Goal: Task Accomplishment & Management: Use online tool/utility

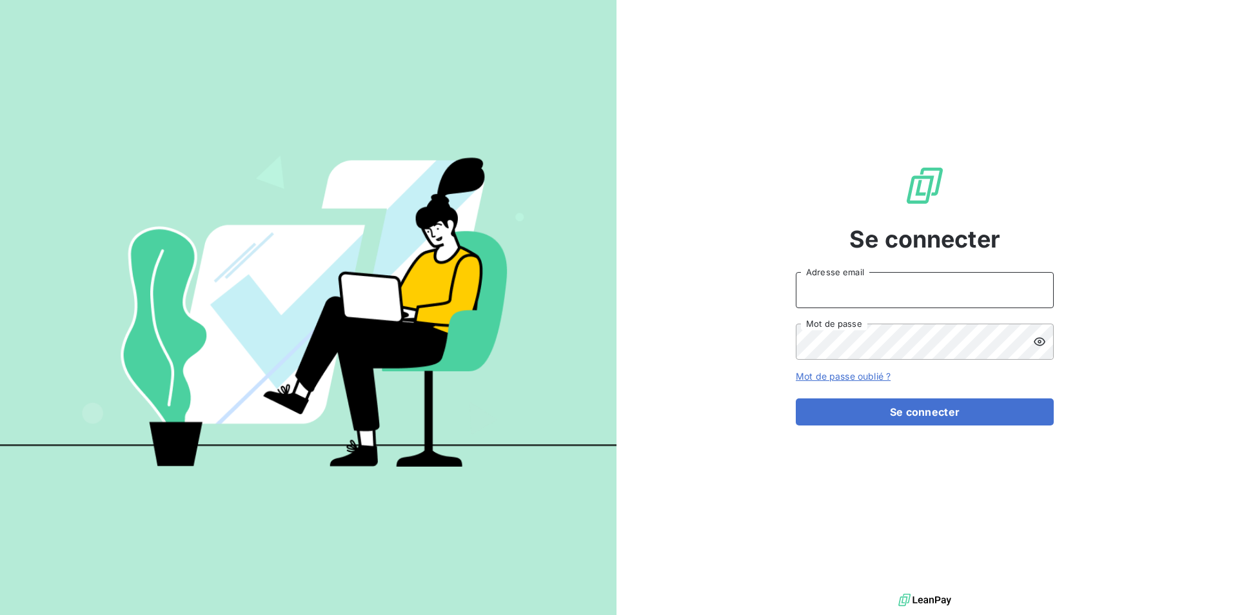
click at [879, 286] on input "Adresse email" at bounding box center [925, 290] width 258 height 36
type input "[EMAIL_ADDRESS][DOMAIN_NAME]"
click at [796, 399] on button "Se connecter" at bounding box center [925, 412] width 258 height 27
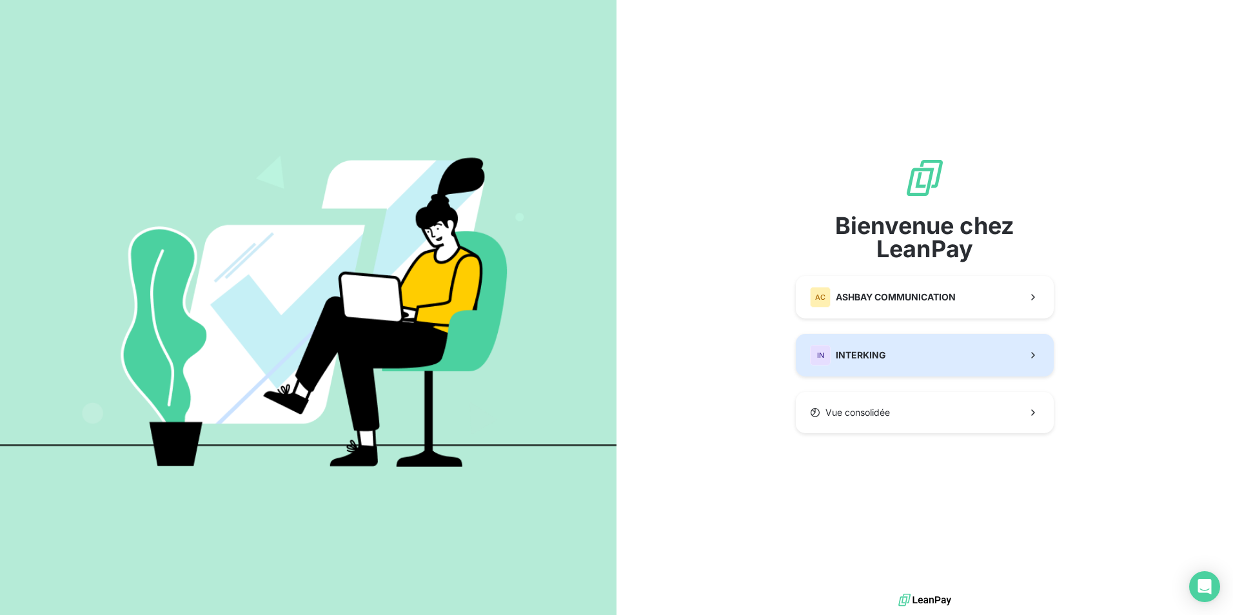
click at [852, 347] on div "IN INTERKING" at bounding box center [848, 355] width 76 height 21
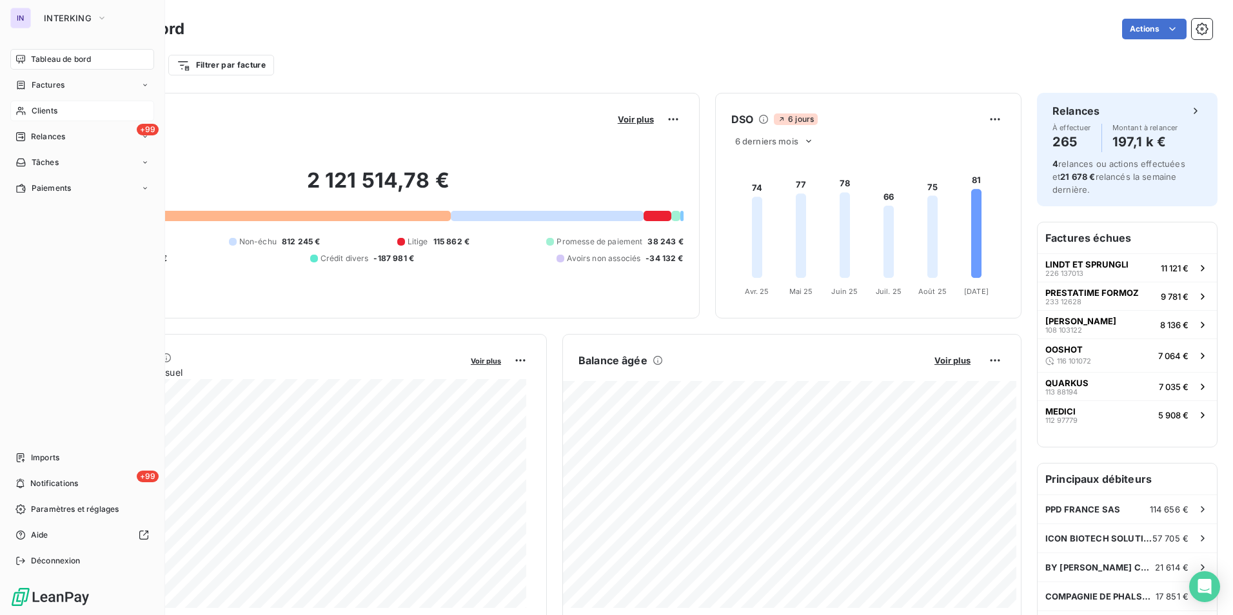
click at [50, 105] on span "Clients" at bounding box center [45, 111] width 26 height 12
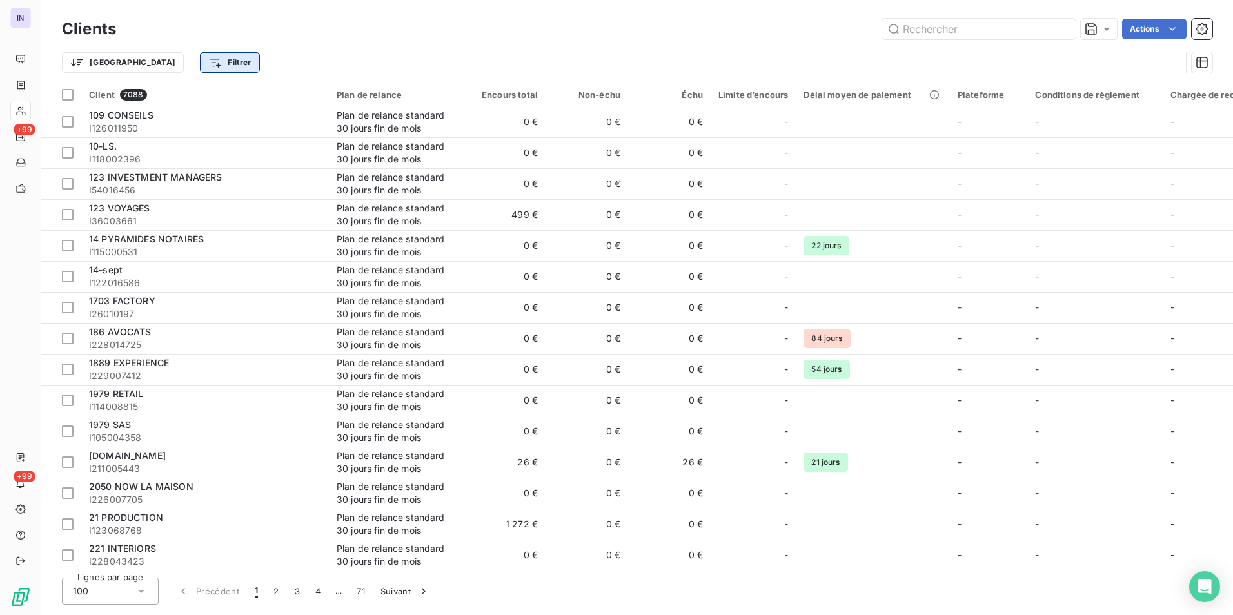
click at [170, 61] on html "IN +99 +99 Clients Actions Trier Filtrer Client 7088 Plan de relance Encours to…" at bounding box center [616, 307] width 1233 height 615
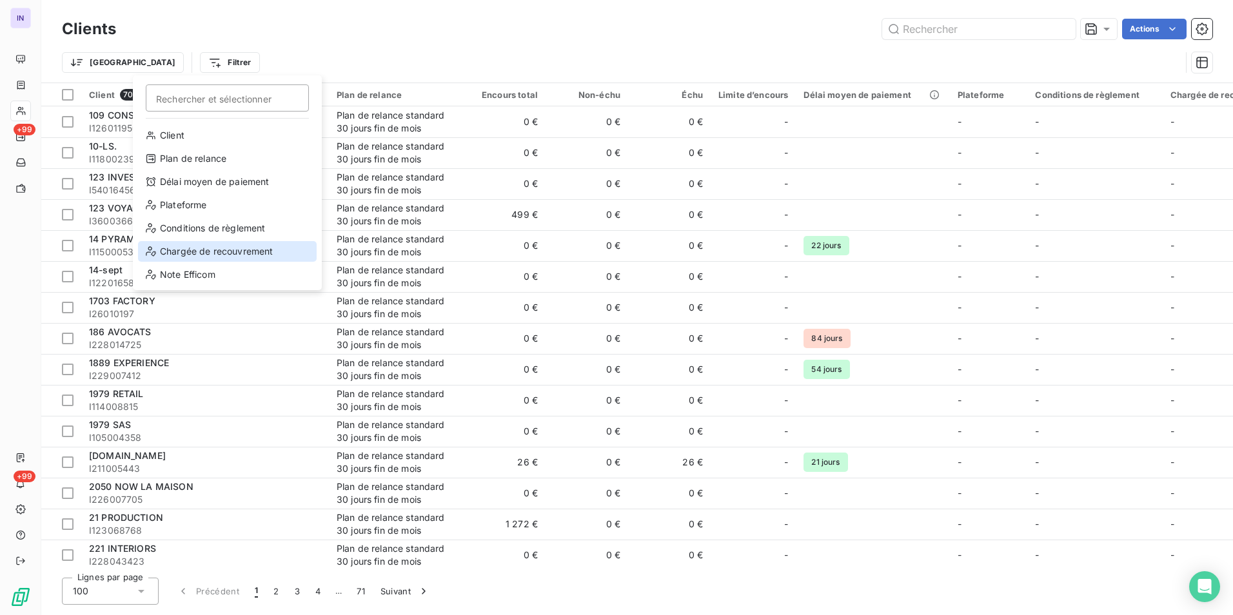
click at [239, 247] on div "Chargée de recouvrement" at bounding box center [227, 251] width 179 height 21
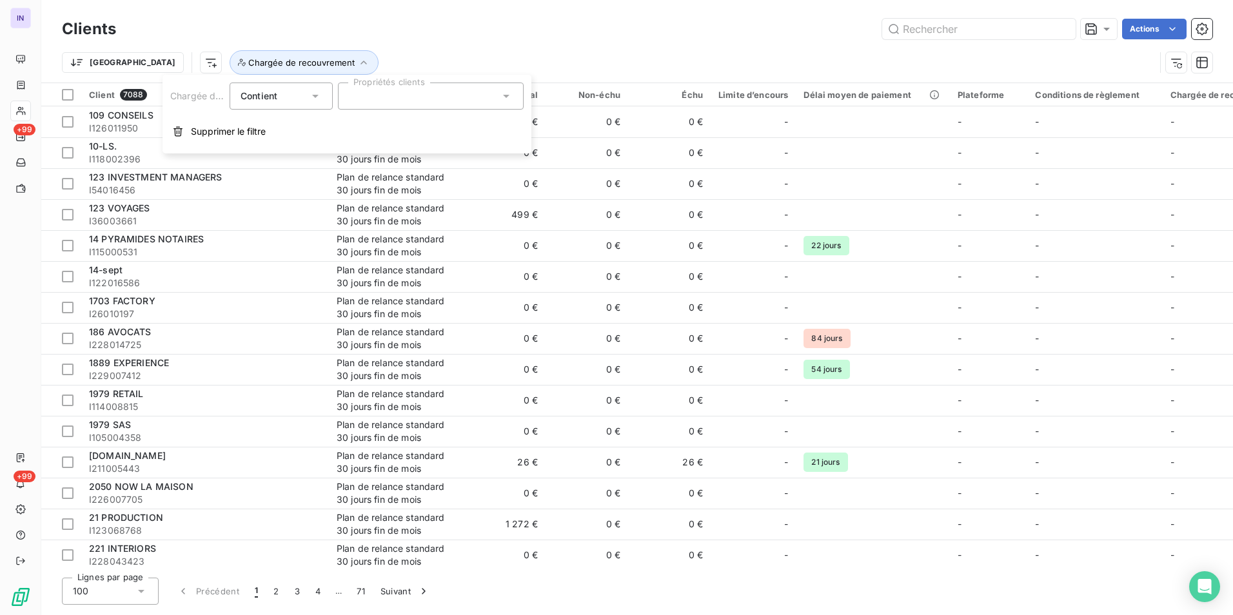
click at [371, 94] on div at bounding box center [431, 96] width 186 height 27
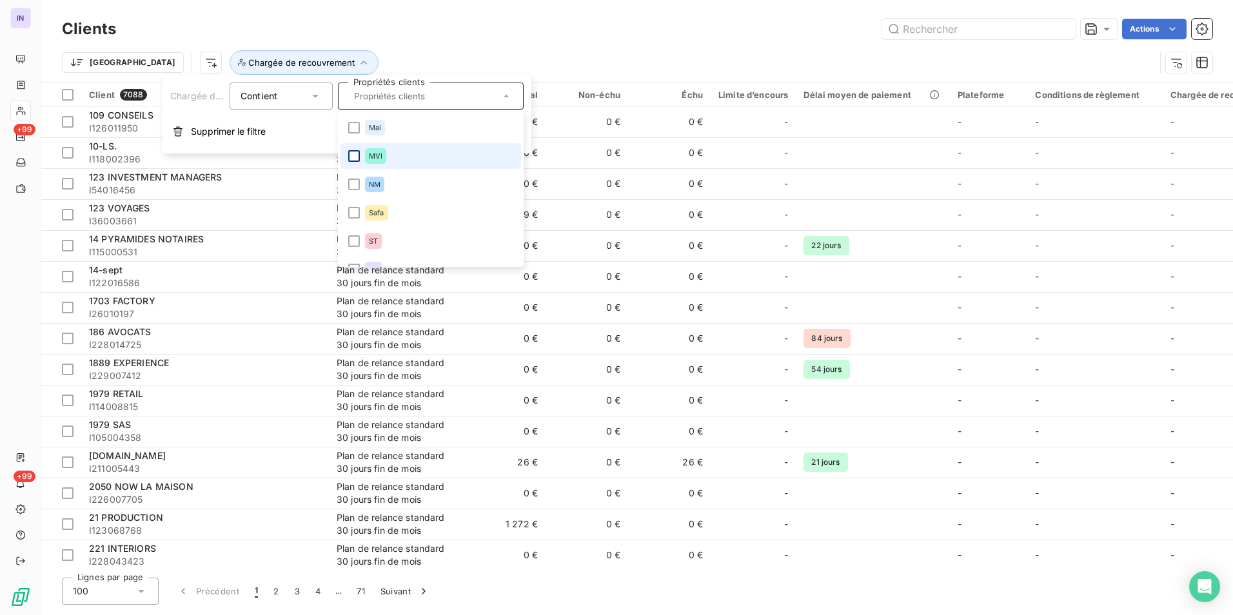
click at [354, 157] on div at bounding box center [354, 156] width 12 height 12
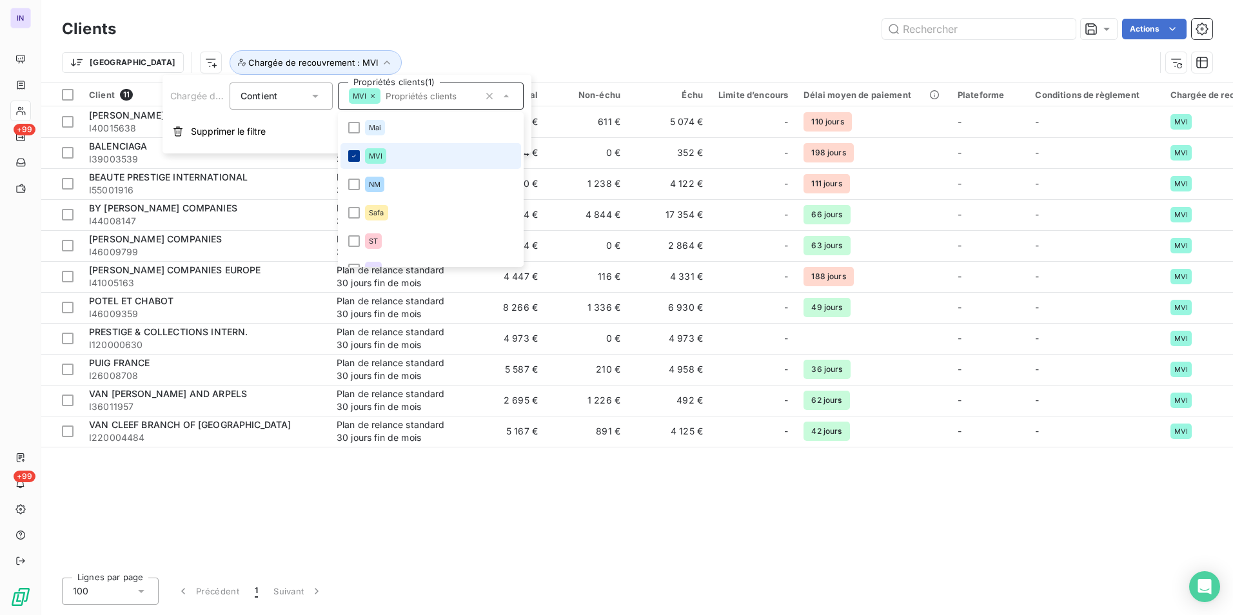
click at [357, 152] on div at bounding box center [354, 156] width 12 height 12
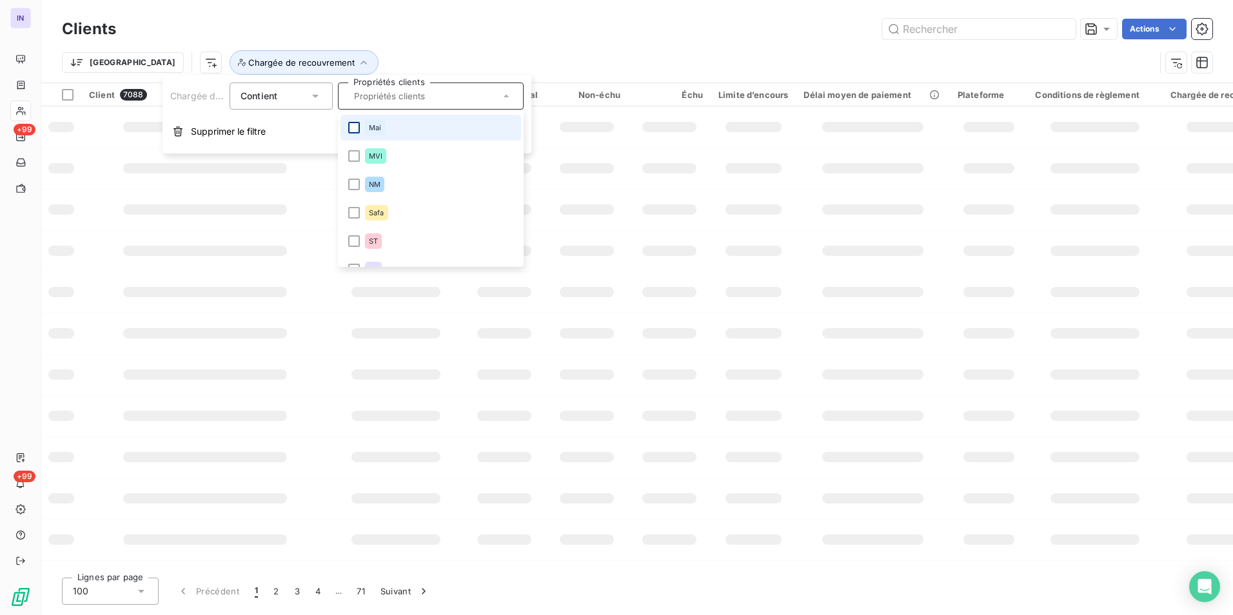
click at [357, 128] on div at bounding box center [354, 128] width 12 height 12
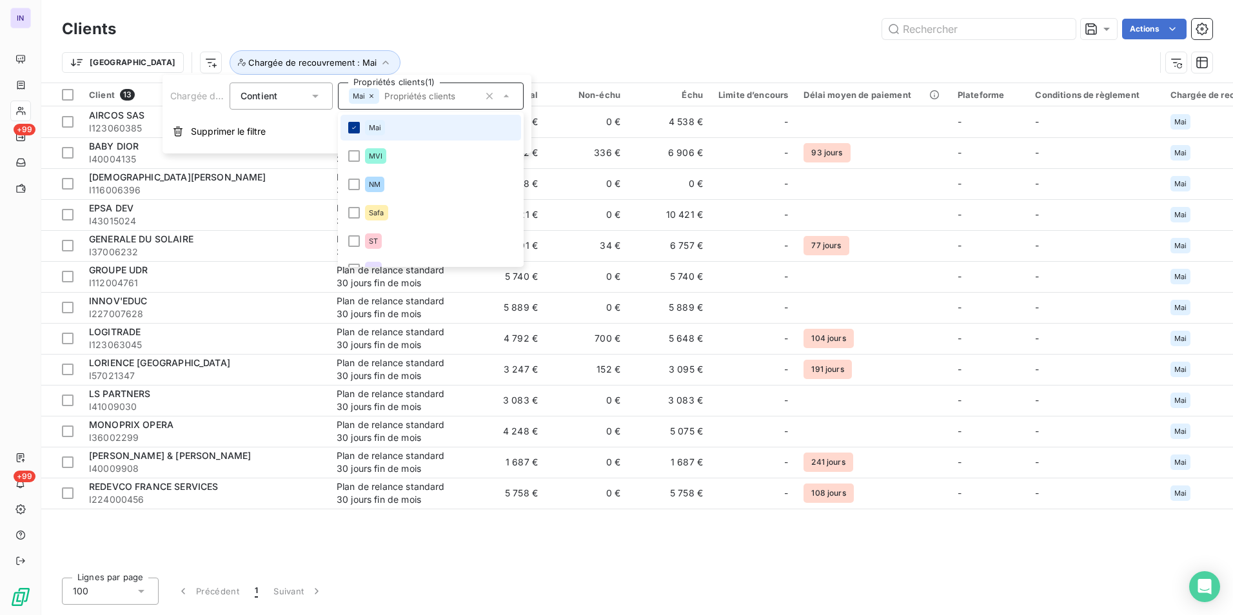
click at [354, 125] on icon at bounding box center [354, 128] width 8 height 8
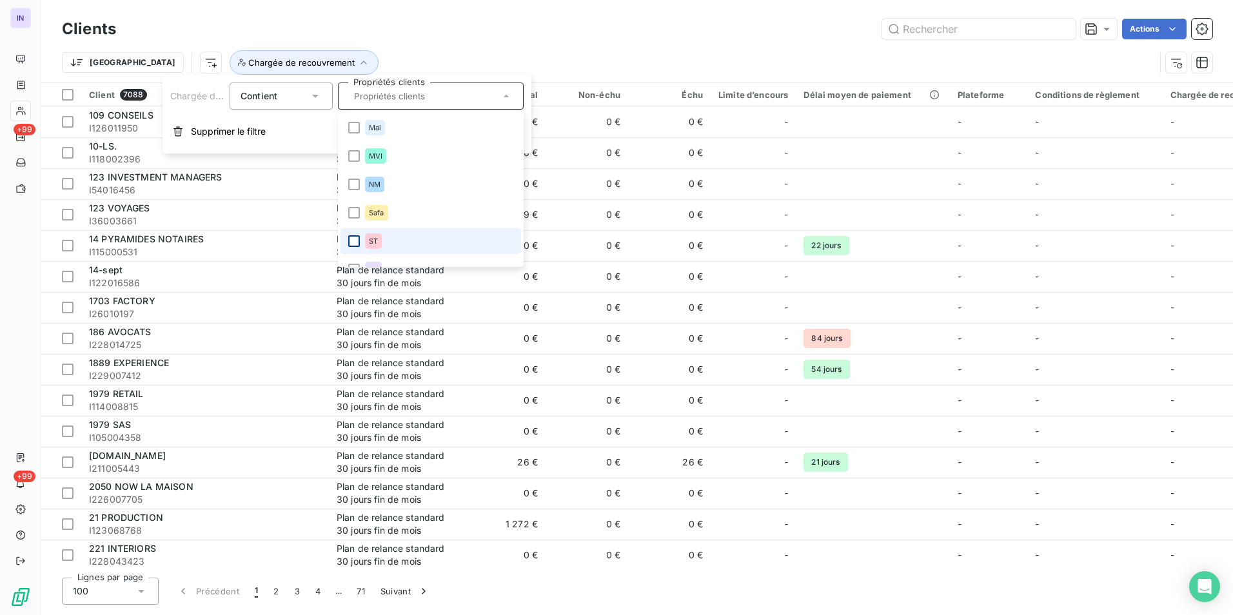
click at [353, 239] on div at bounding box center [354, 241] width 12 height 12
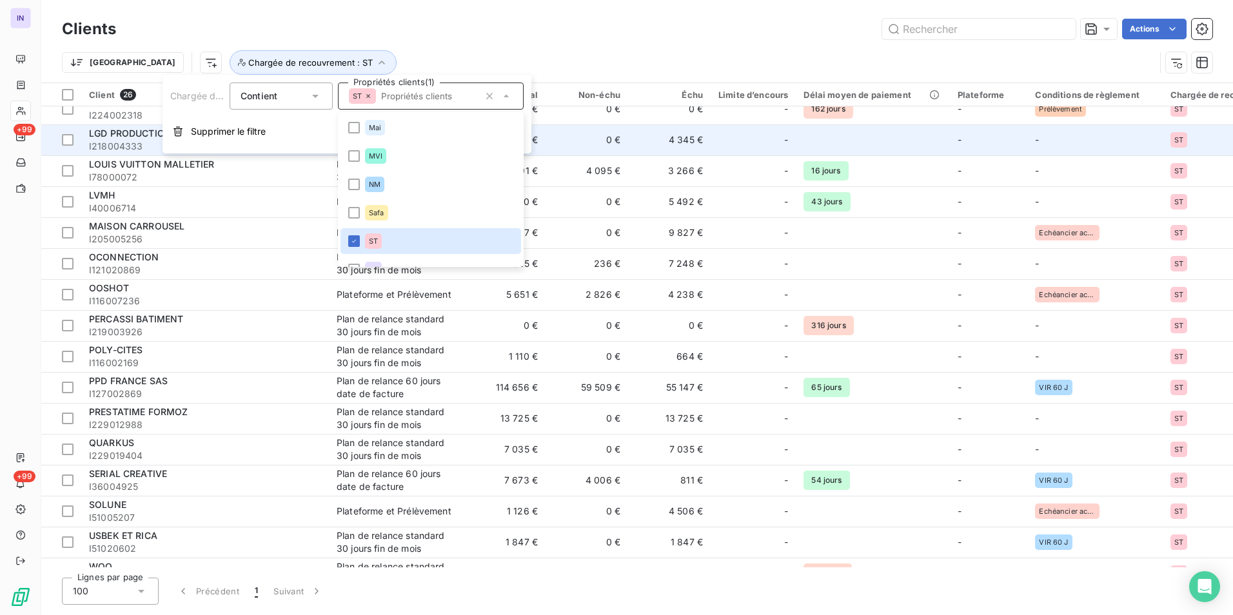
scroll to position [350, 0]
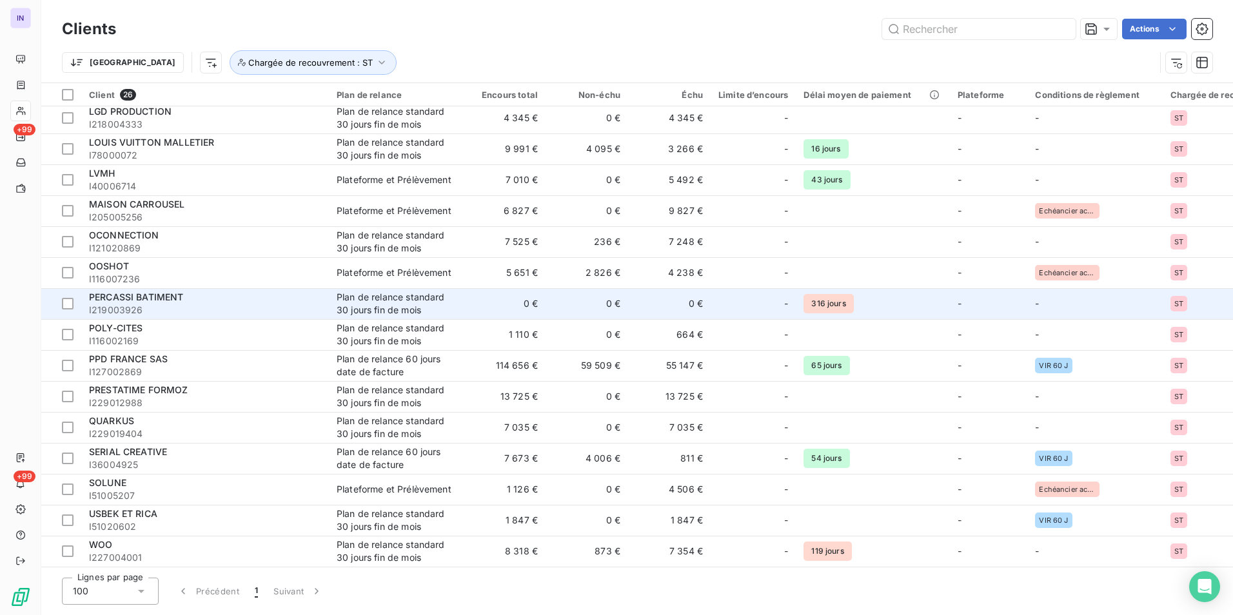
click at [633, 301] on td "0 €" at bounding box center [669, 303] width 83 height 31
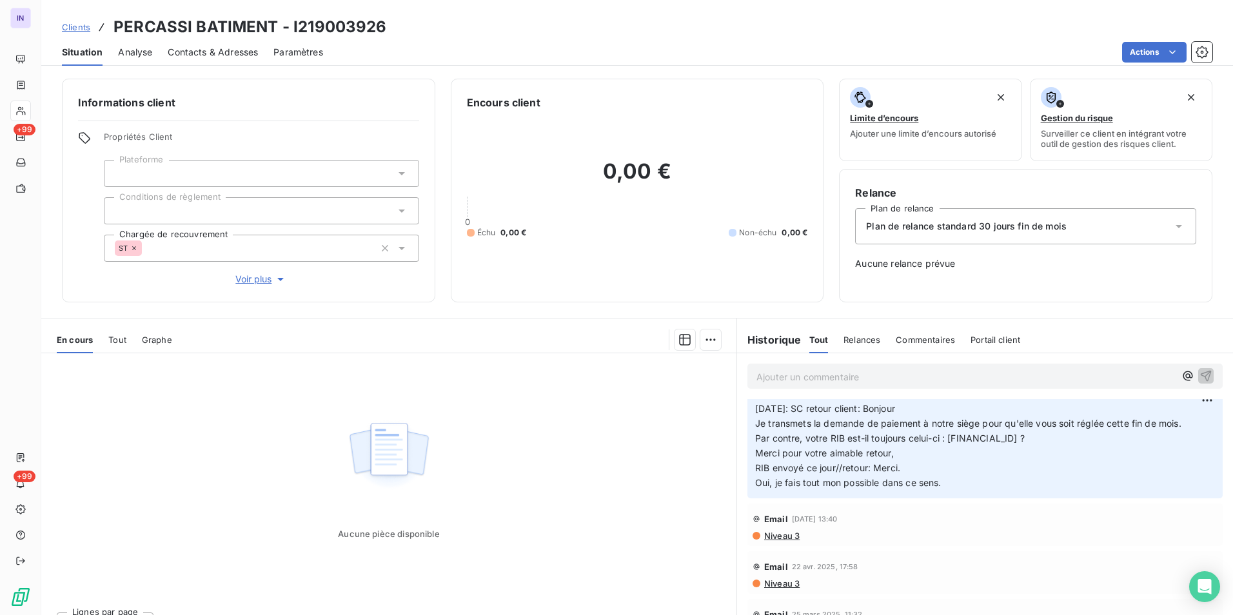
scroll to position [903, 0]
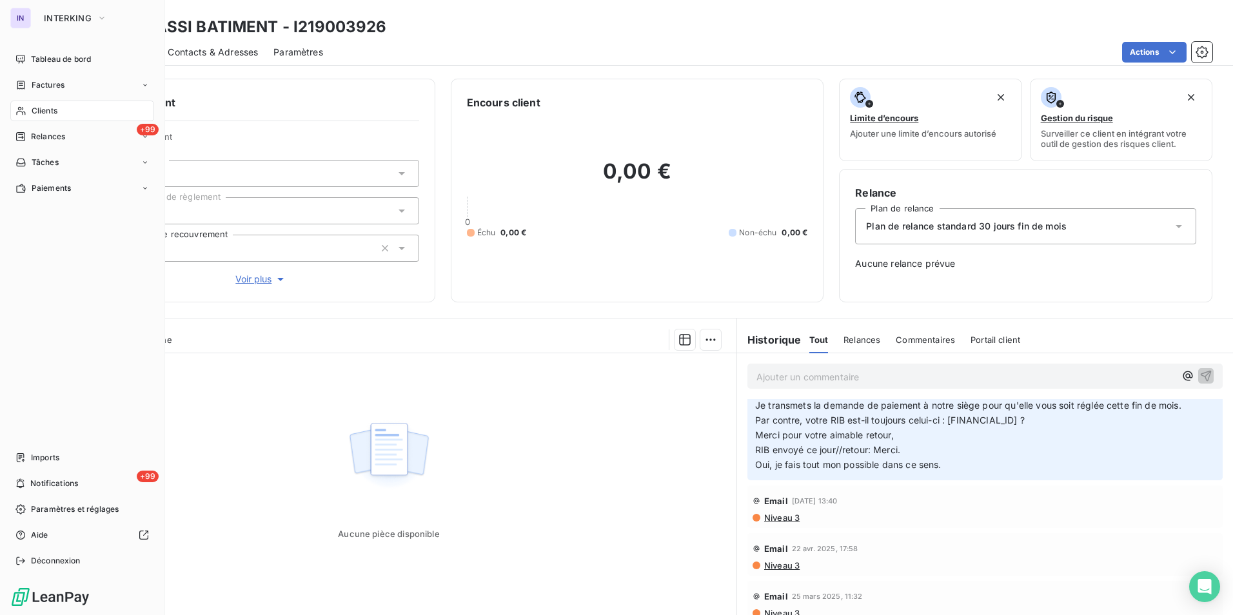
click at [28, 112] on div "Clients" at bounding box center [82, 111] width 144 height 21
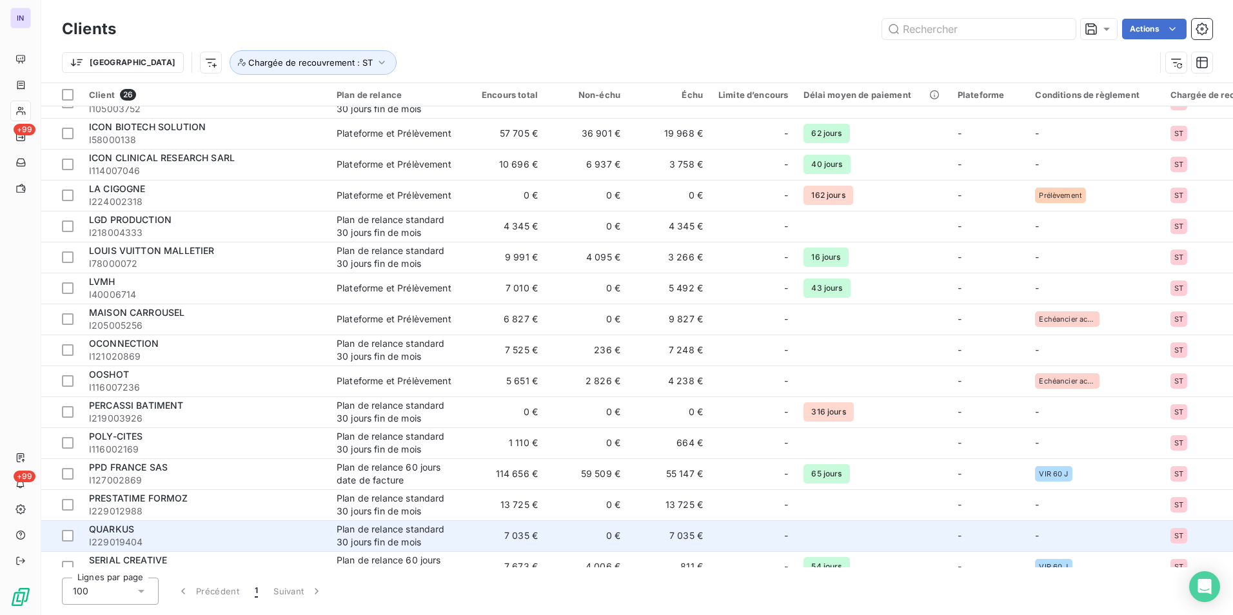
scroll to position [350, 0]
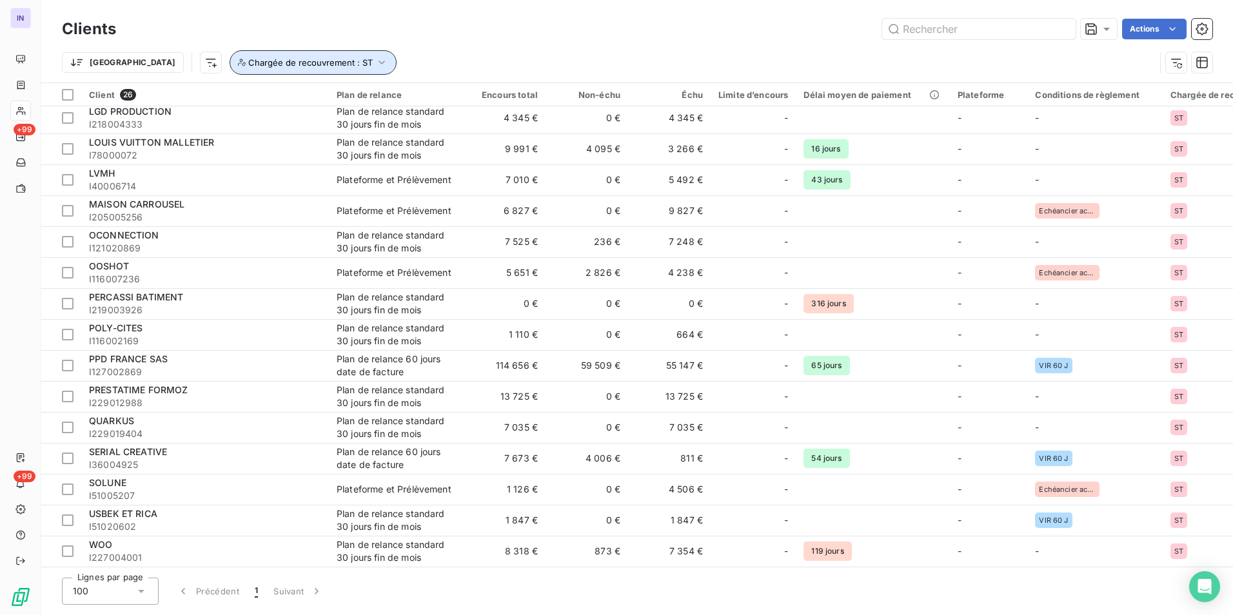
drag, startPoint x: 210, startPoint y: 56, endPoint x: 209, endPoint y: 65, distance: 8.5
click at [230, 57] on button "Chargée de recouvrement : ST" at bounding box center [313, 62] width 167 height 25
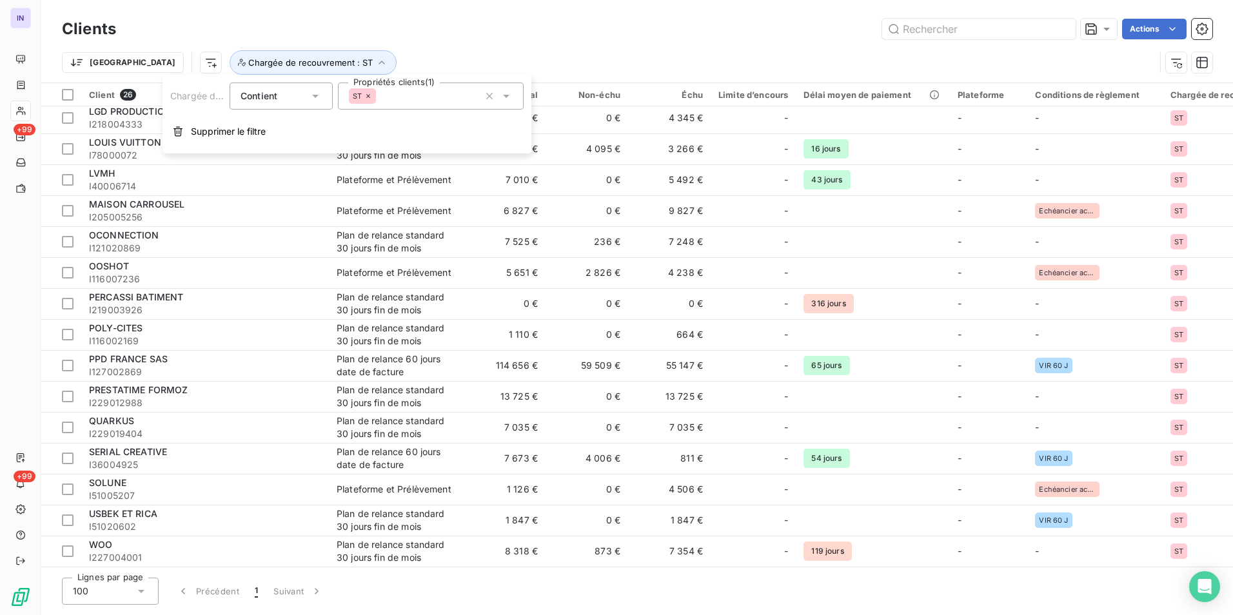
drag, startPoint x: 443, startPoint y: 97, endPoint x: 415, endPoint y: 108, distance: 29.2
click at [441, 97] on div "ST" at bounding box center [431, 96] width 186 height 27
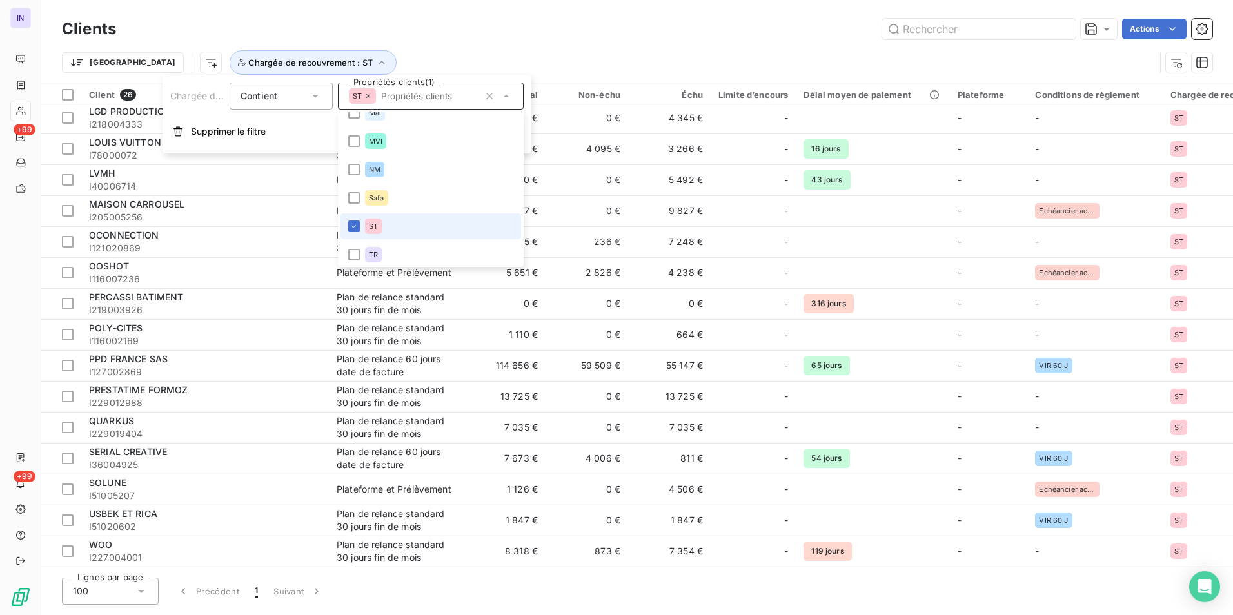
scroll to position [18, 0]
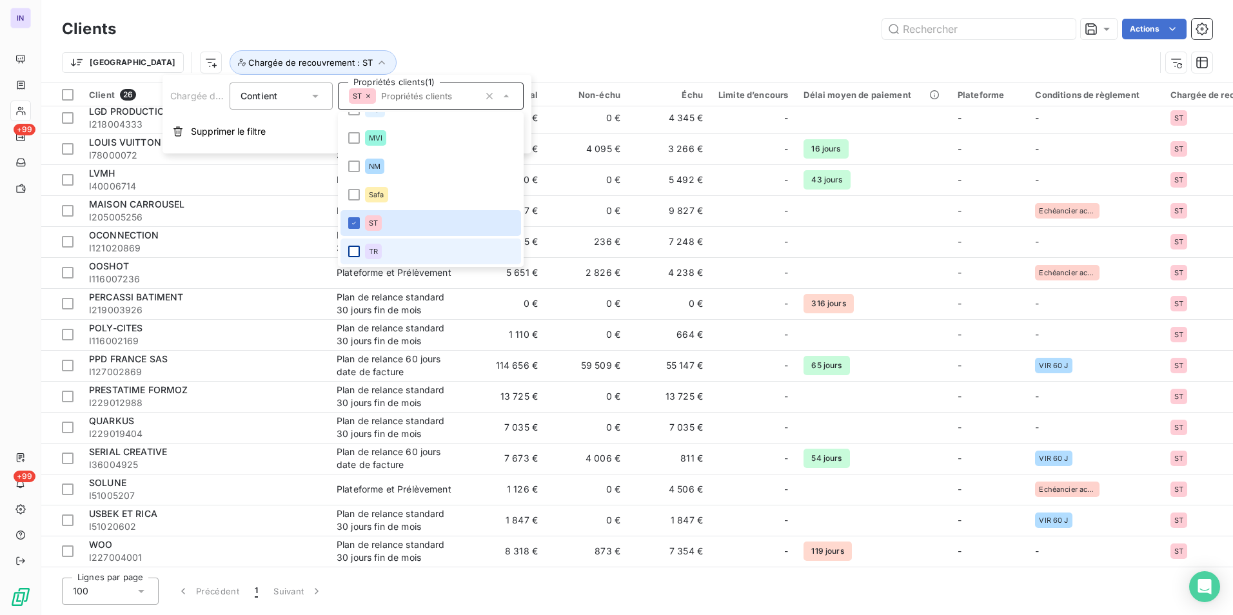
click at [355, 250] on div at bounding box center [354, 252] width 12 height 12
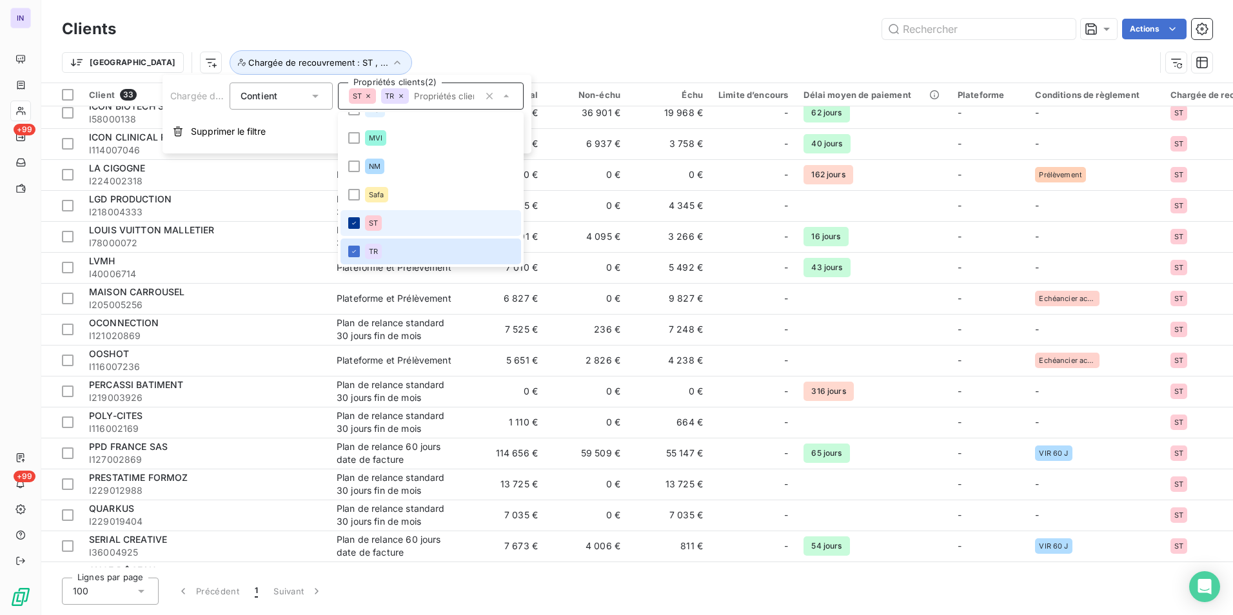
click at [352, 224] on icon at bounding box center [354, 223] width 8 height 8
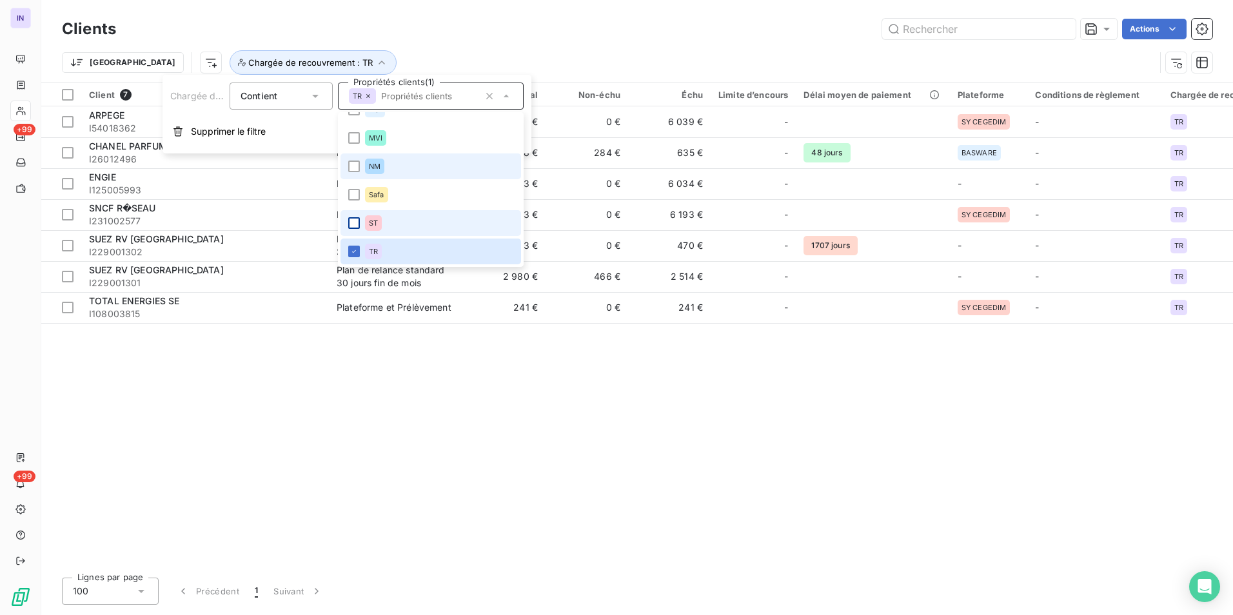
scroll to position [0, 0]
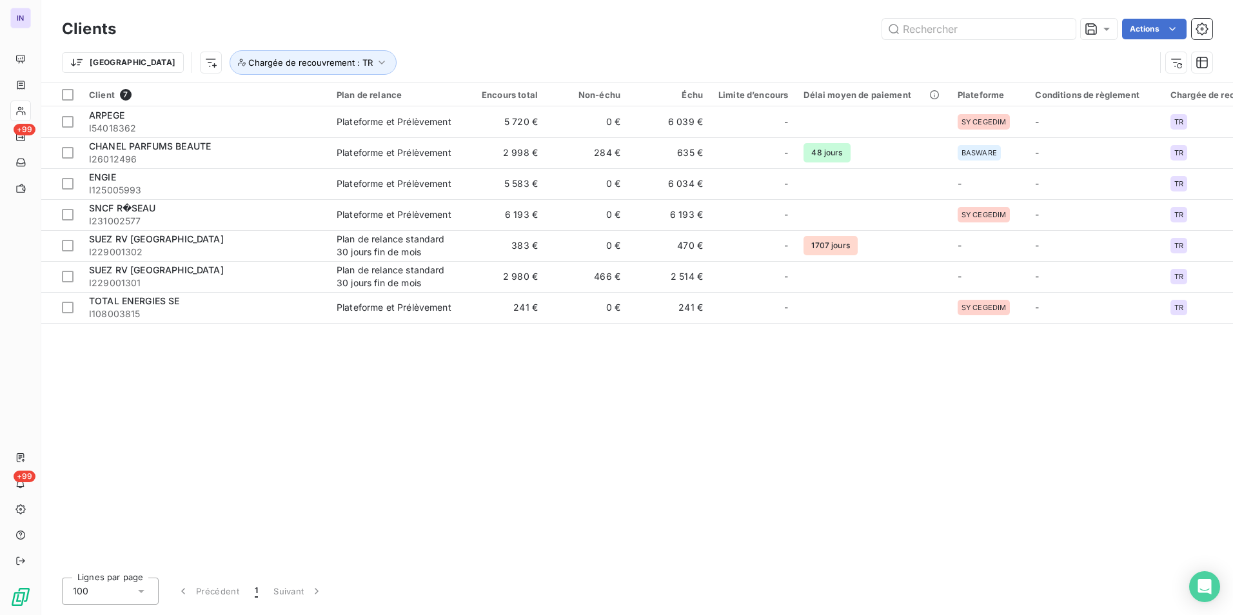
click at [643, 47] on div "Trier Chargée de recouvrement : TR" at bounding box center [637, 63] width 1151 height 40
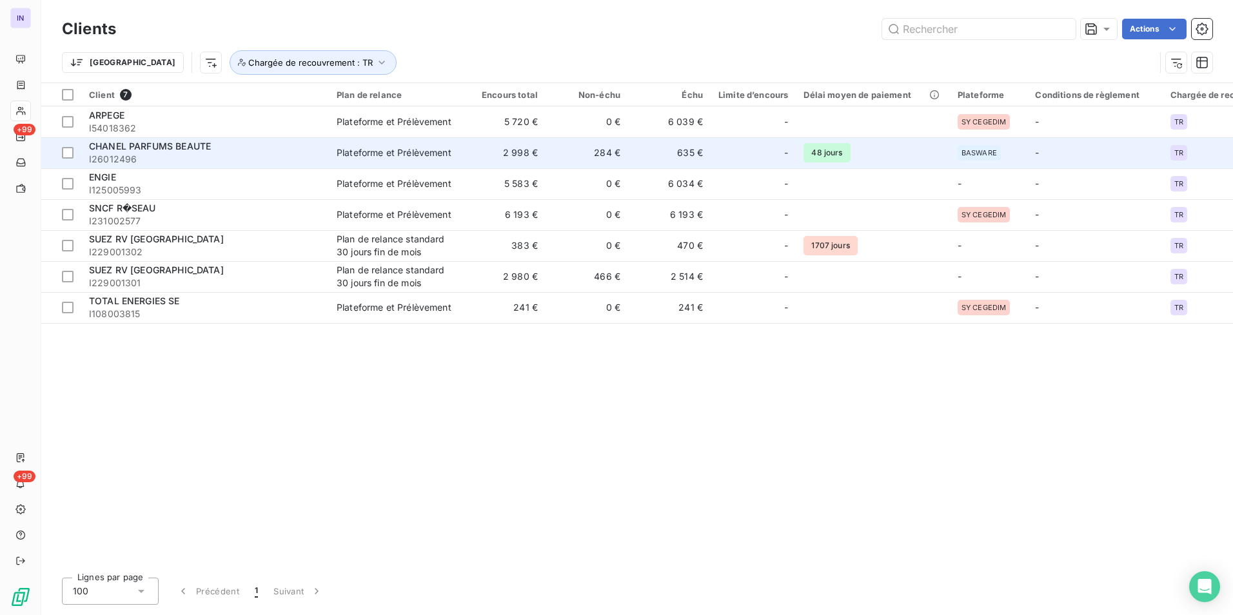
click at [636, 152] on td "635 €" at bounding box center [669, 152] width 83 height 31
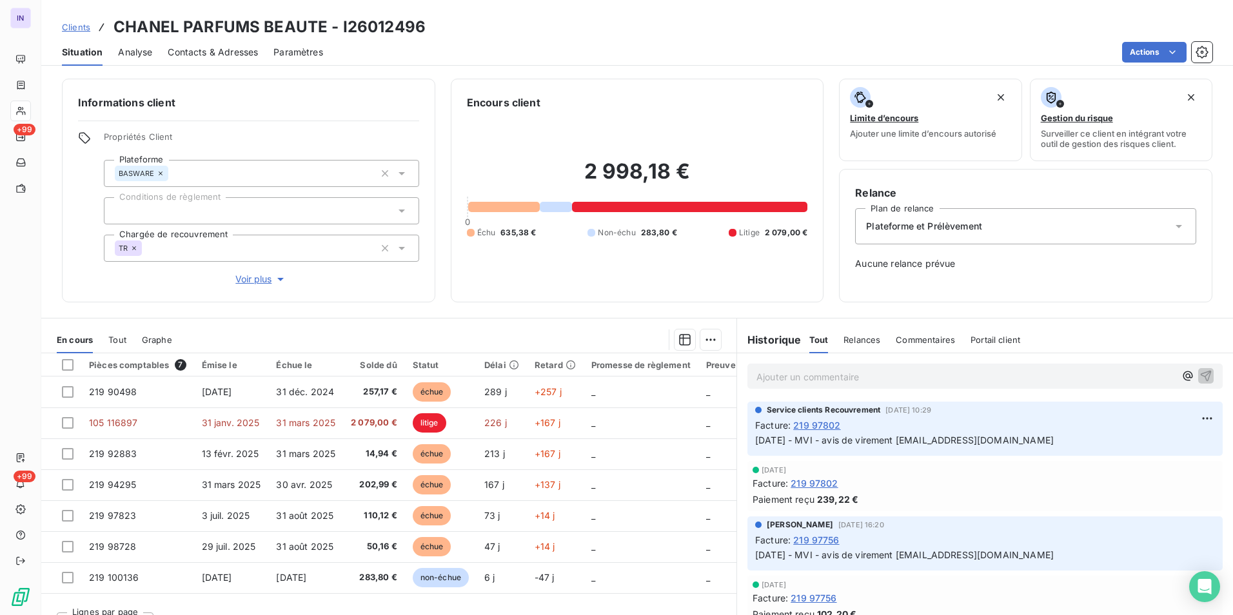
click at [131, 250] on icon at bounding box center [134, 248] width 8 height 8
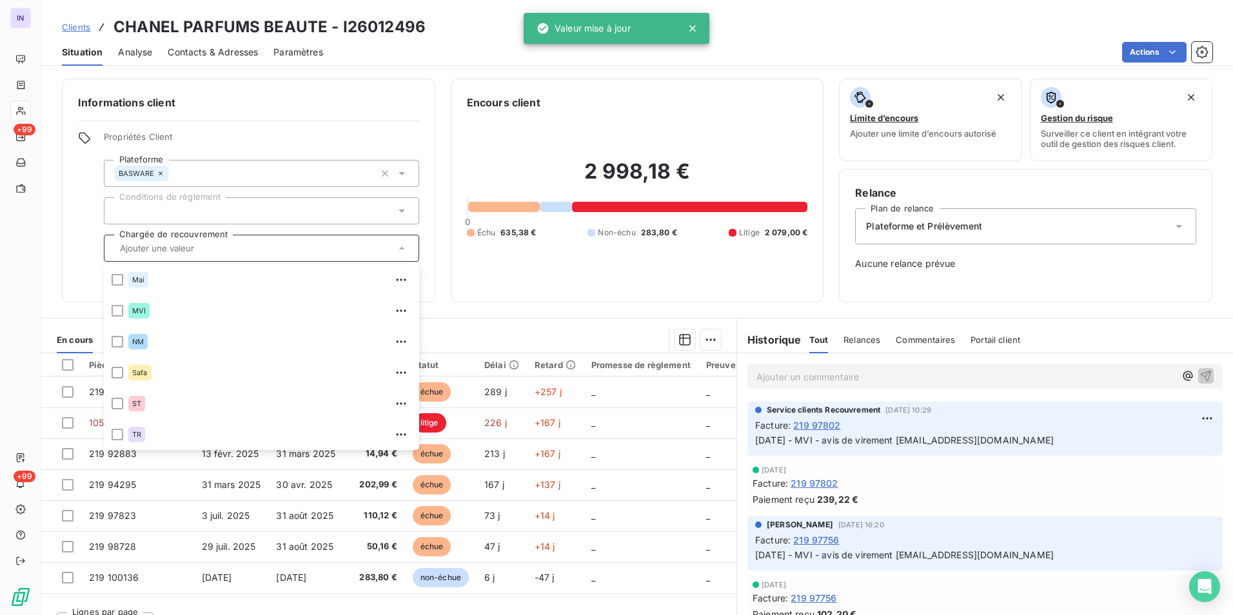
drag, startPoint x: 470, startPoint y: 97, endPoint x: 461, endPoint y: 95, distance: 10.0
click at [461, 95] on div "Encours client 2 998,18 € 0 Échu 635,38 € Non-échu 283,80 € Litige 2 079,00 €" at bounding box center [638, 191] width 374 height 224
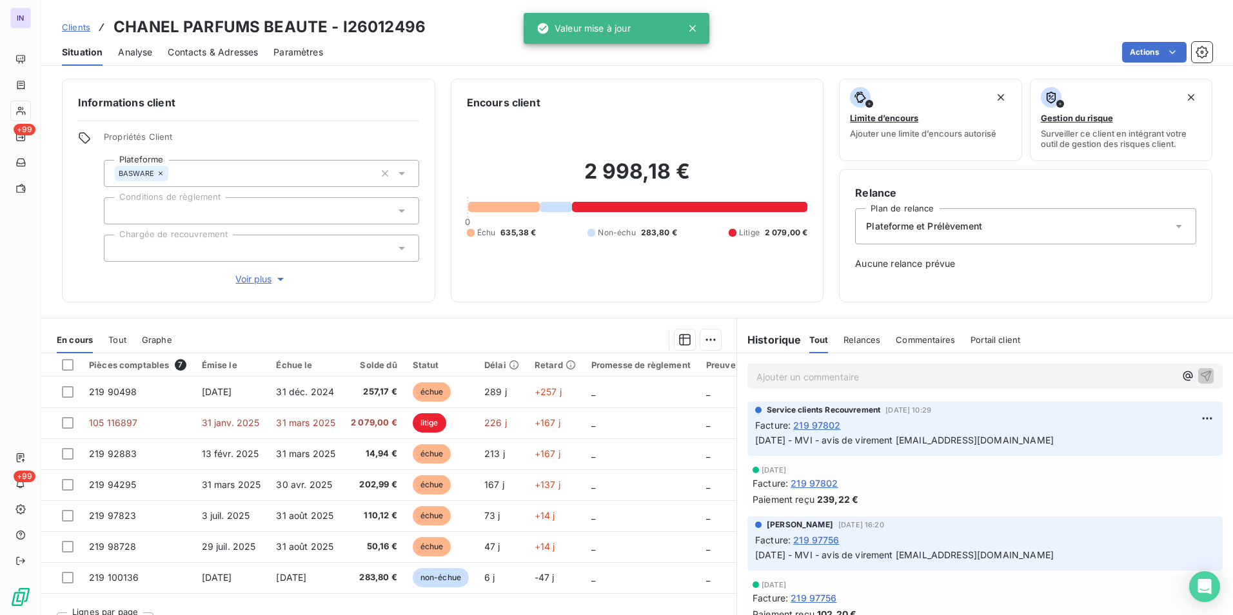
click at [212, 249] on div at bounding box center [261, 248] width 315 height 27
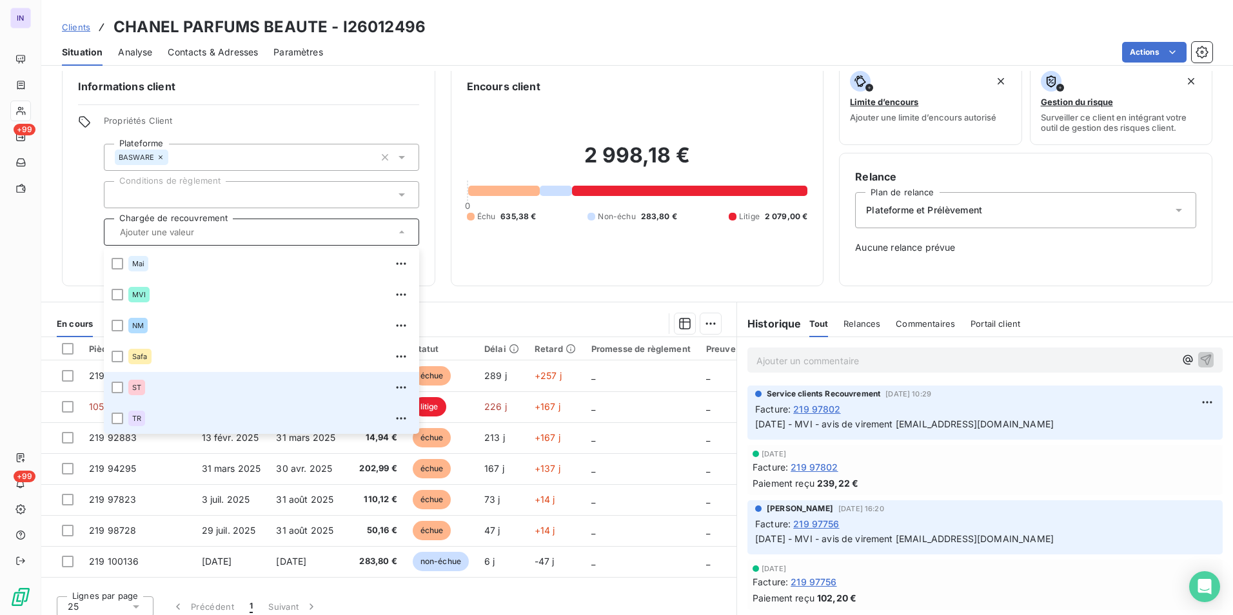
scroll to position [25, 0]
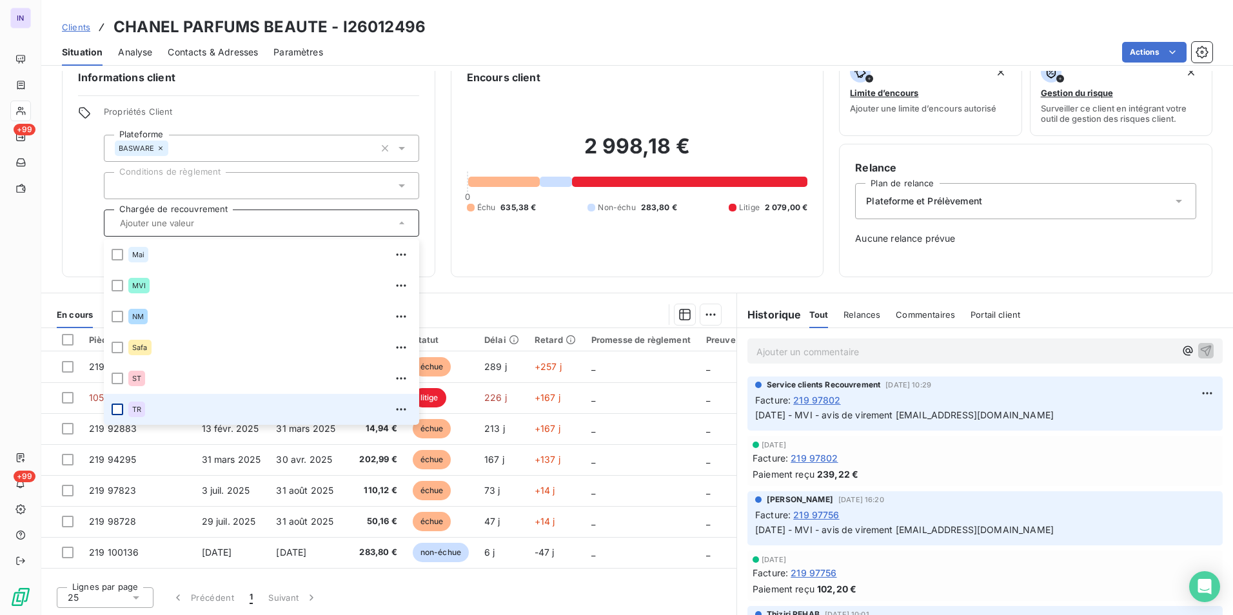
click at [119, 406] on div at bounding box center [118, 410] width 12 height 12
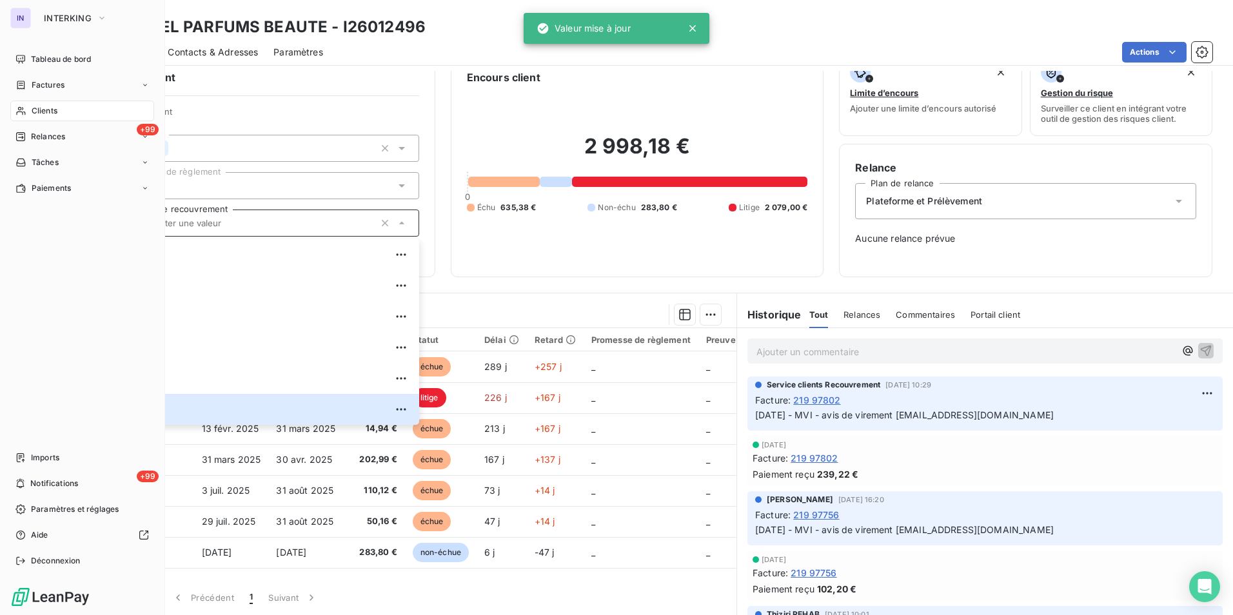
click at [47, 112] on span "Clients" at bounding box center [45, 111] width 26 height 12
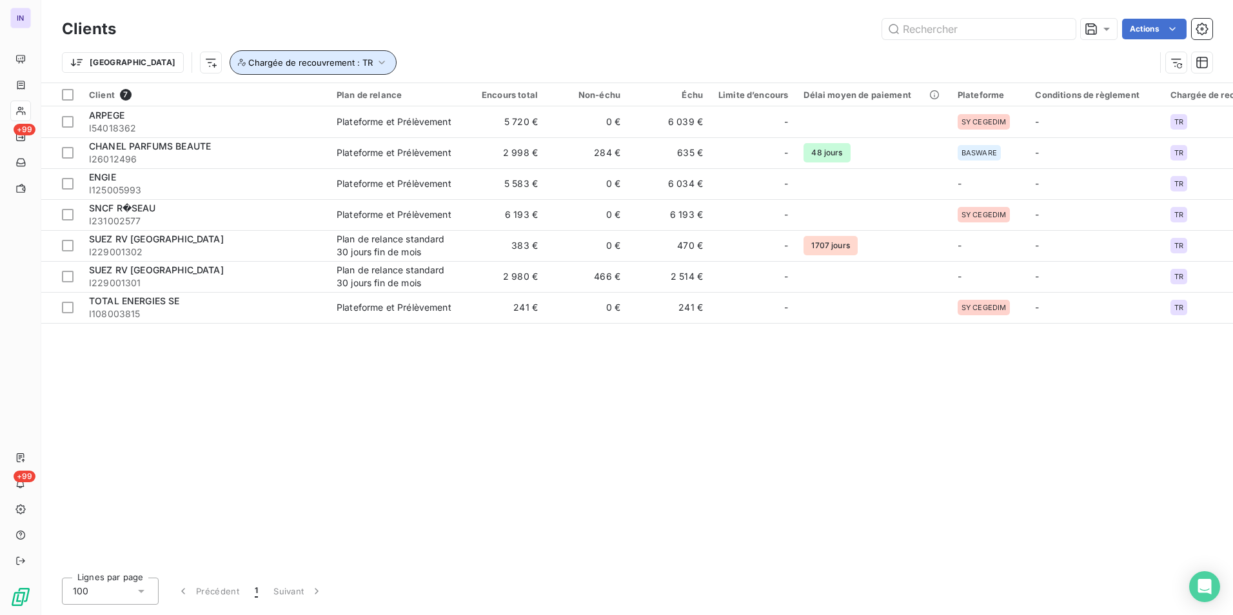
click at [278, 63] on span "Chargée de recouvrement : TR" at bounding box center [310, 62] width 125 height 10
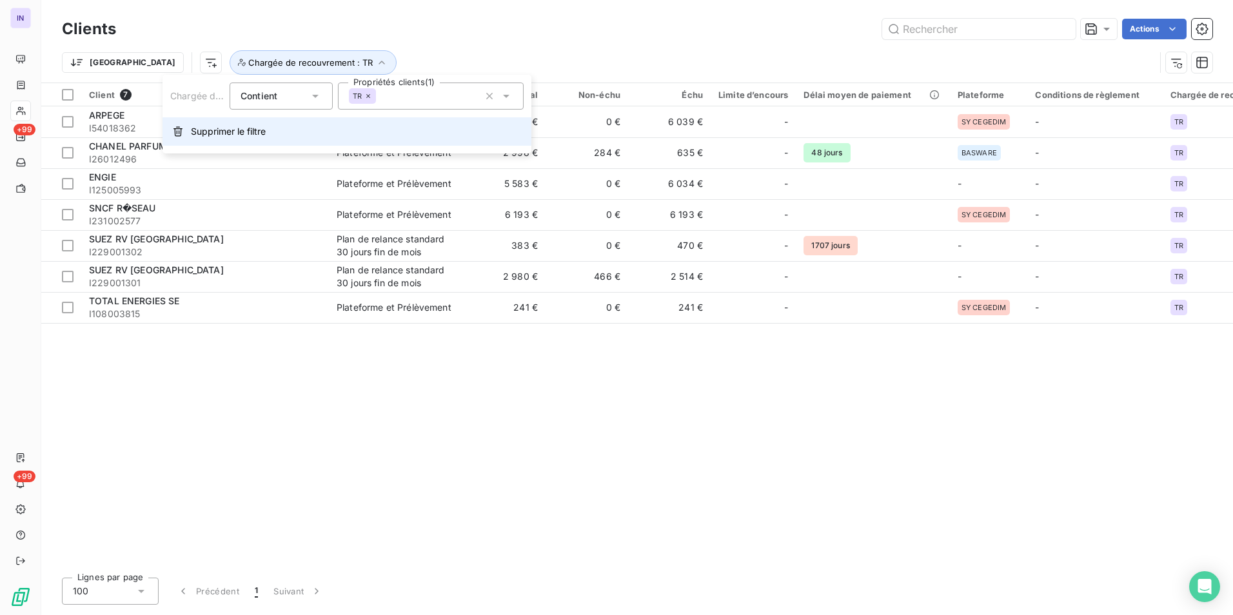
click at [202, 130] on span "Supprimer le filtre" at bounding box center [228, 131] width 75 height 13
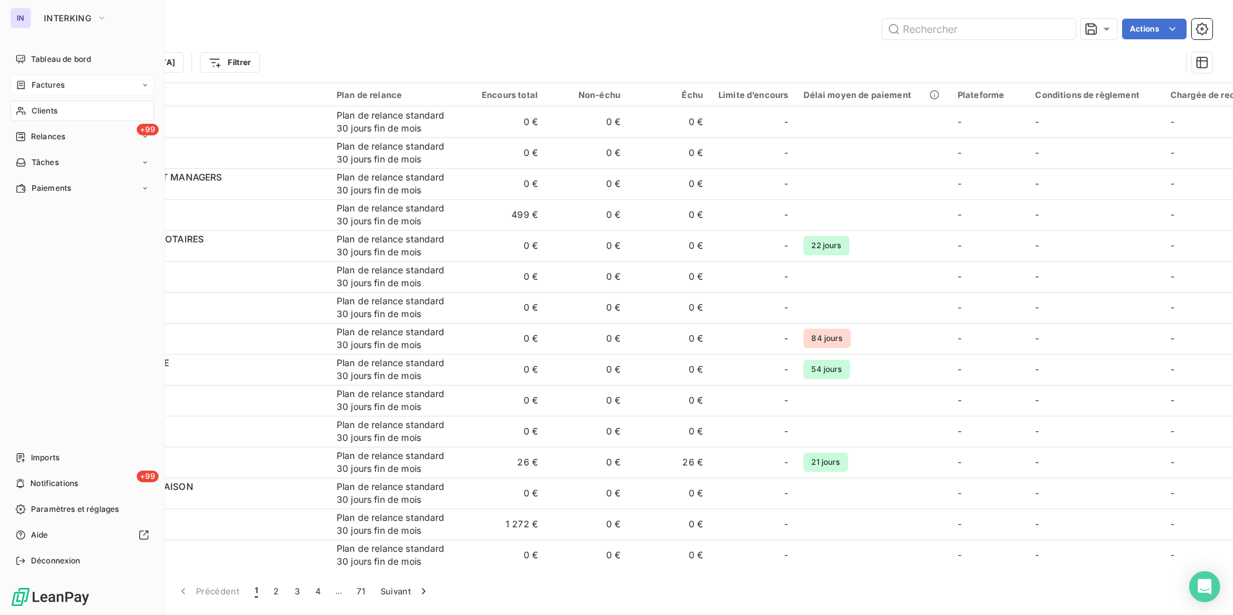
click at [48, 83] on span "Factures" at bounding box center [48, 85] width 33 height 12
drag, startPoint x: 66, startPoint y: 110, endPoint x: 132, endPoint y: 103, distance: 66.9
click at [70, 110] on div "Factures" at bounding box center [90, 111] width 128 height 21
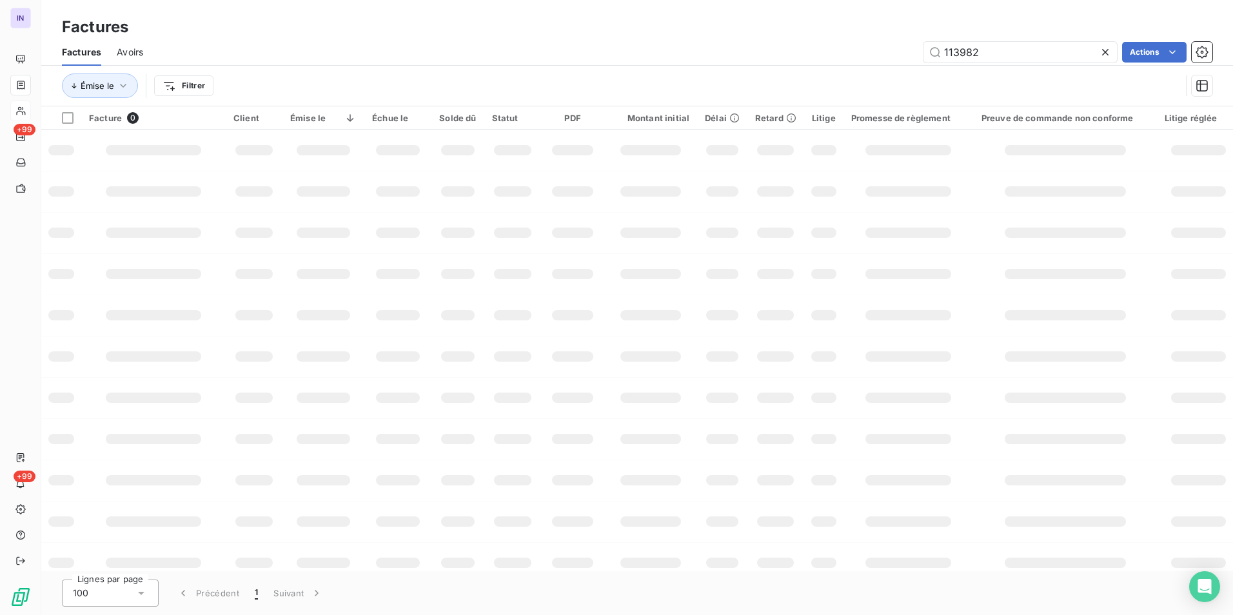
click at [936, 26] on div "Factures" at bounding box center [637, 26] width 1192 height 23
drag, startPoint x: 1022, startPoint y: 61, endPoint x: 782, endPoint y: 48, distance: 240.9
click at [783, 53] on div "113982 Actions" at bounding box center [686, 52] width 1054 height 21
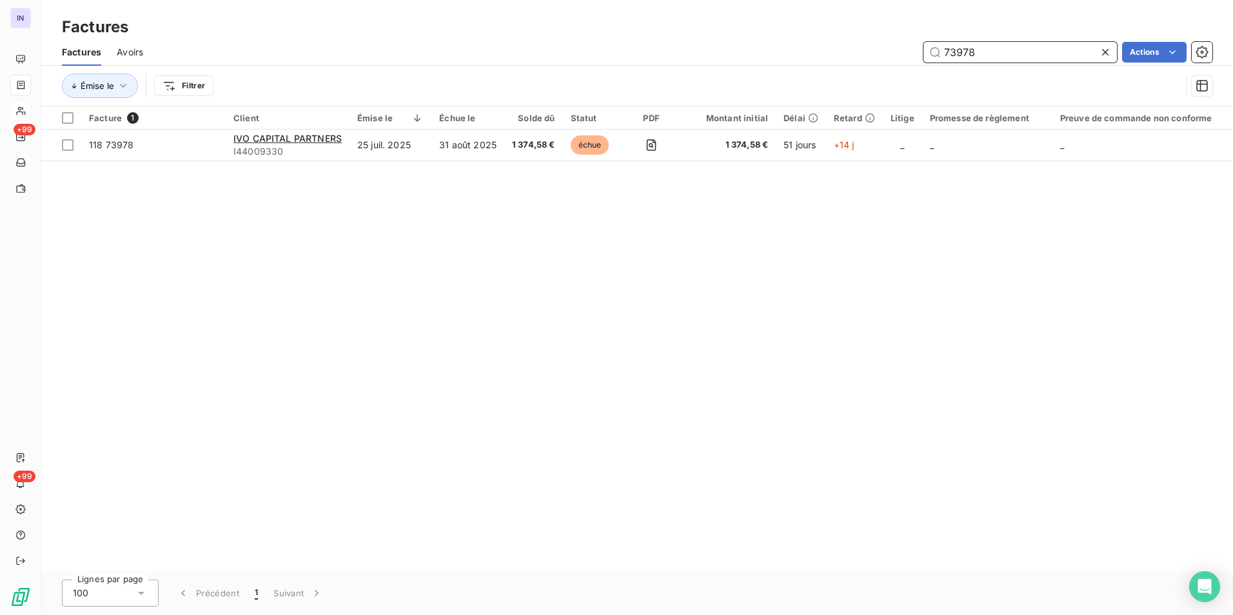
type input "73978"
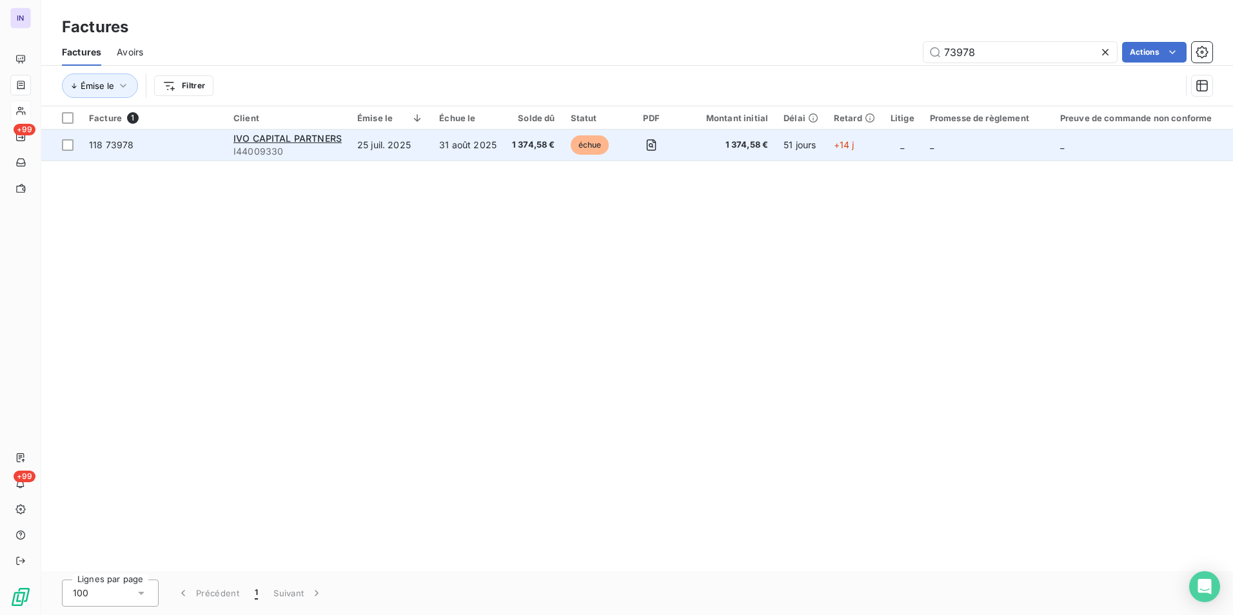
click at [424, 157] on td "25 juil. 2025" at bounding box center [391, 145] width 82 height 31
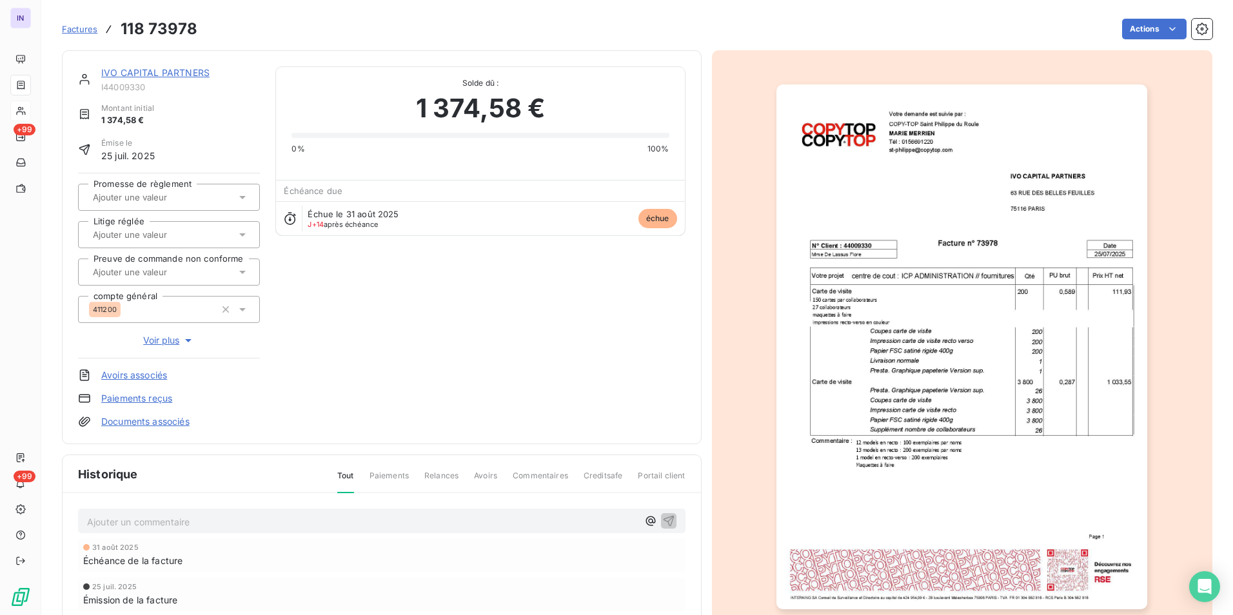
click at [1144, 26] on html "IN +99 +99 Factures 118 73978 Actions IVO CAPITAL PARTNERS I44009330 Montant in…" at bounding box center [616, 307] width 1233 height 615
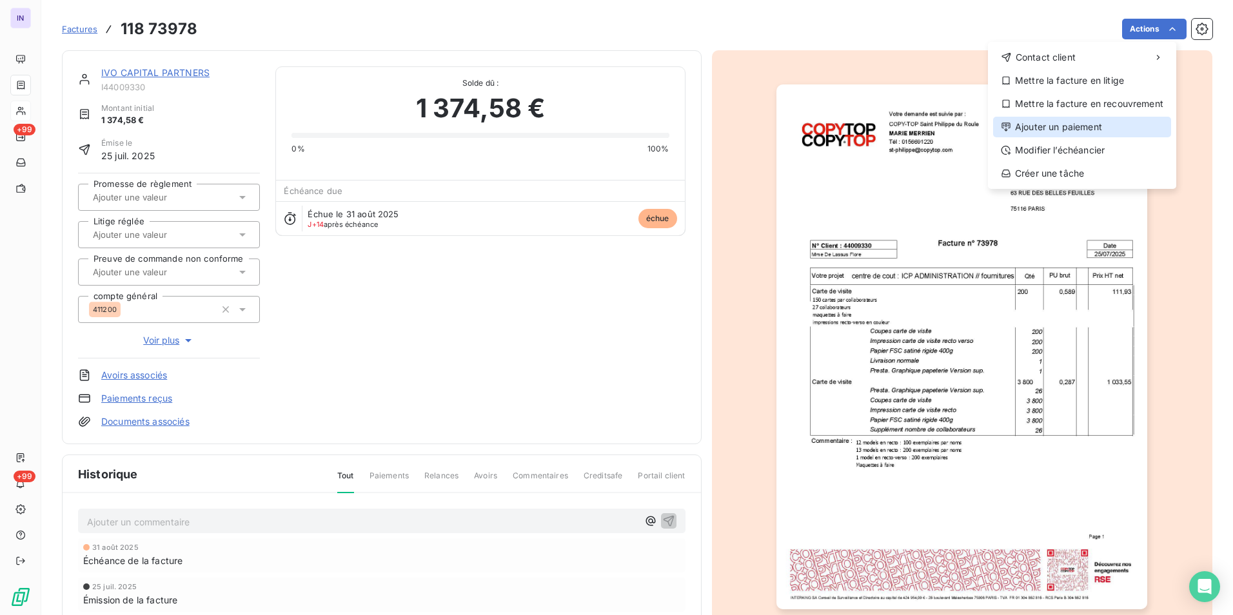
click at [1031, 125] on div "Ajouter un paiement" at bounding box center [1082, 127] width 178 height 21
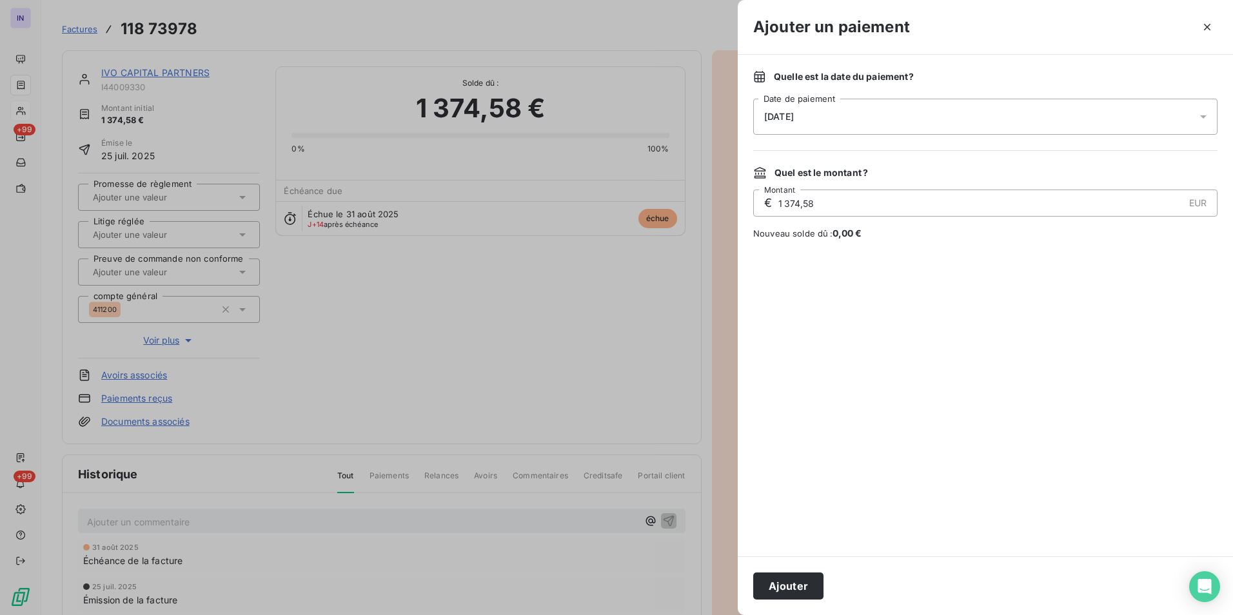
click at [907, 110] on div "[DATE]" at bounding box center [985, 117] width 464 height 36
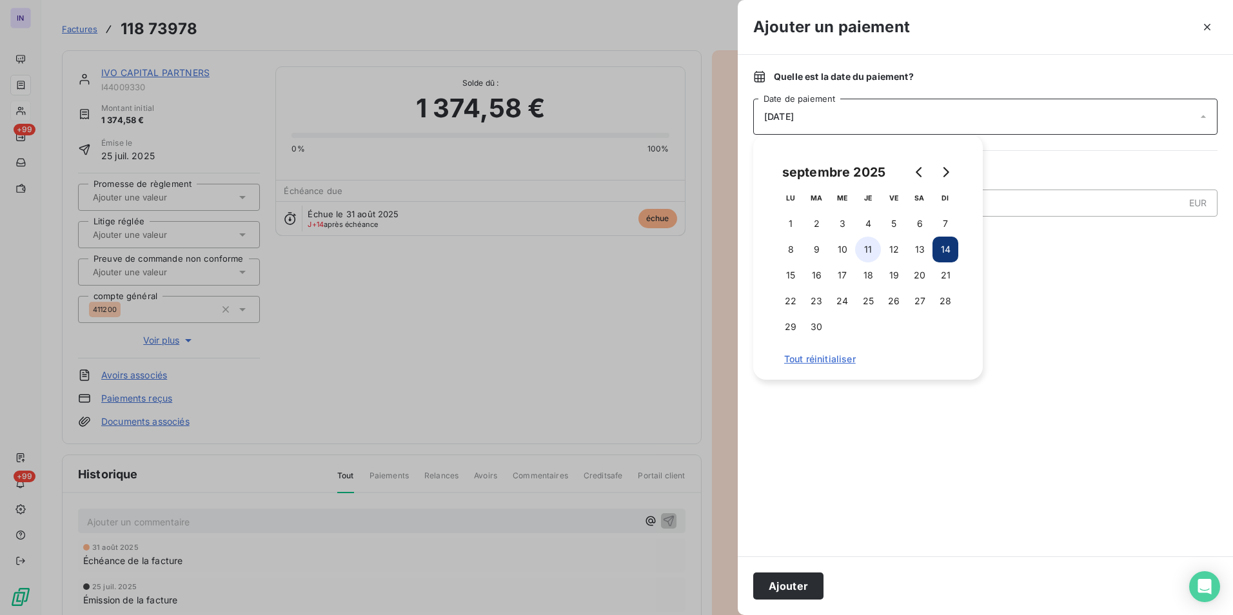
click at [864, 254] on button "11" at bounding box center [868, 250] width 26 height 26
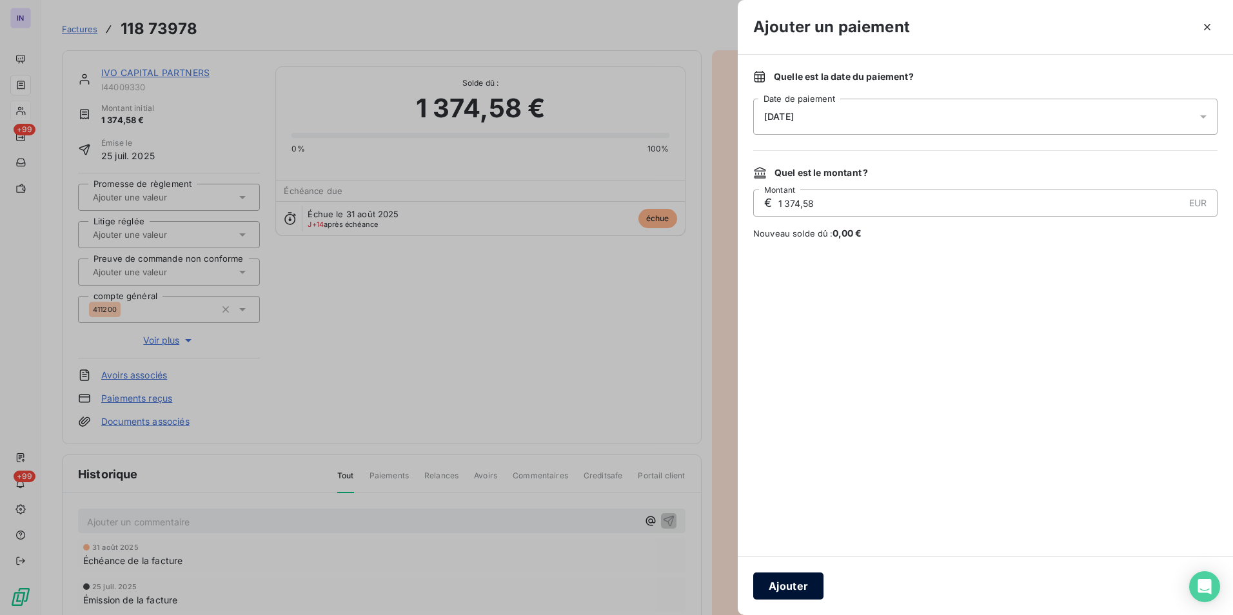
click at [786, 581] on button "Ajouter" at bounding box center [788, 586] width 70 height 27
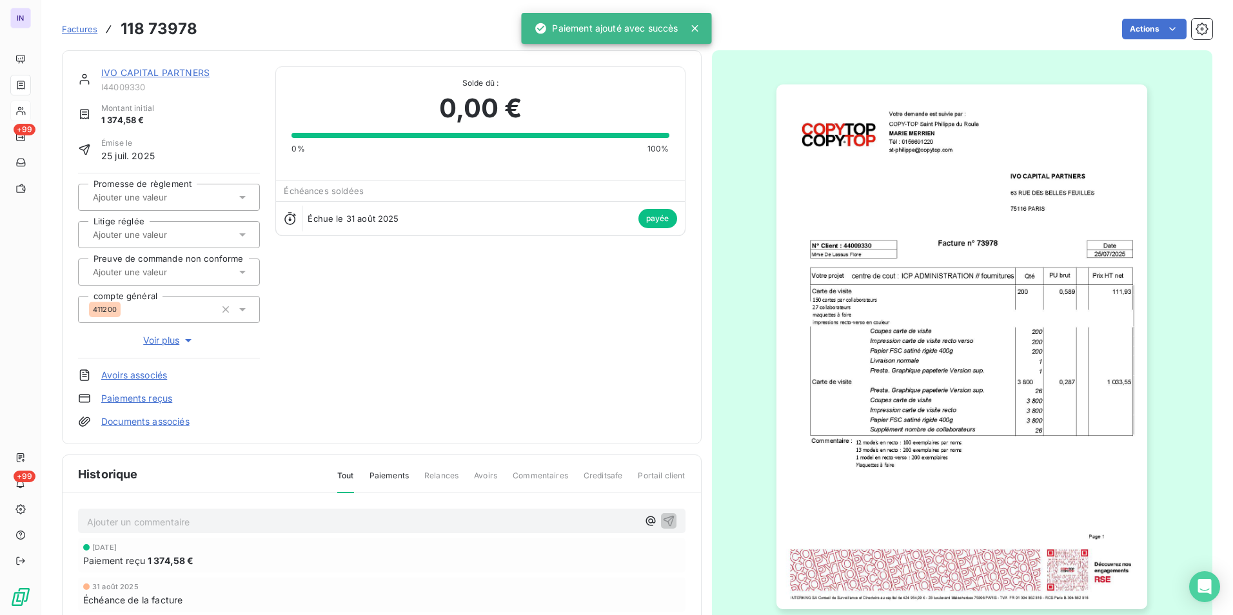
click at [196, 77] on link "IVO CAPITAL PARTNERS" at bounding box center [155, 72] width 108 height 11
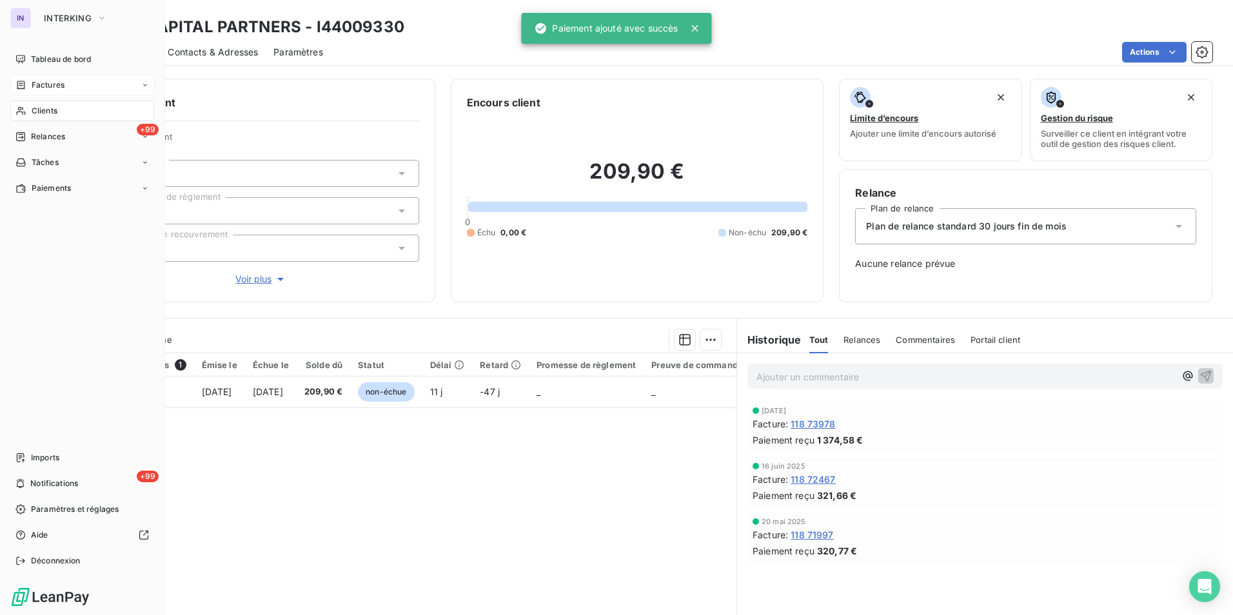
click at [43, 85] on span "Factures" at bounding box center [48, 85] width 33 height 12
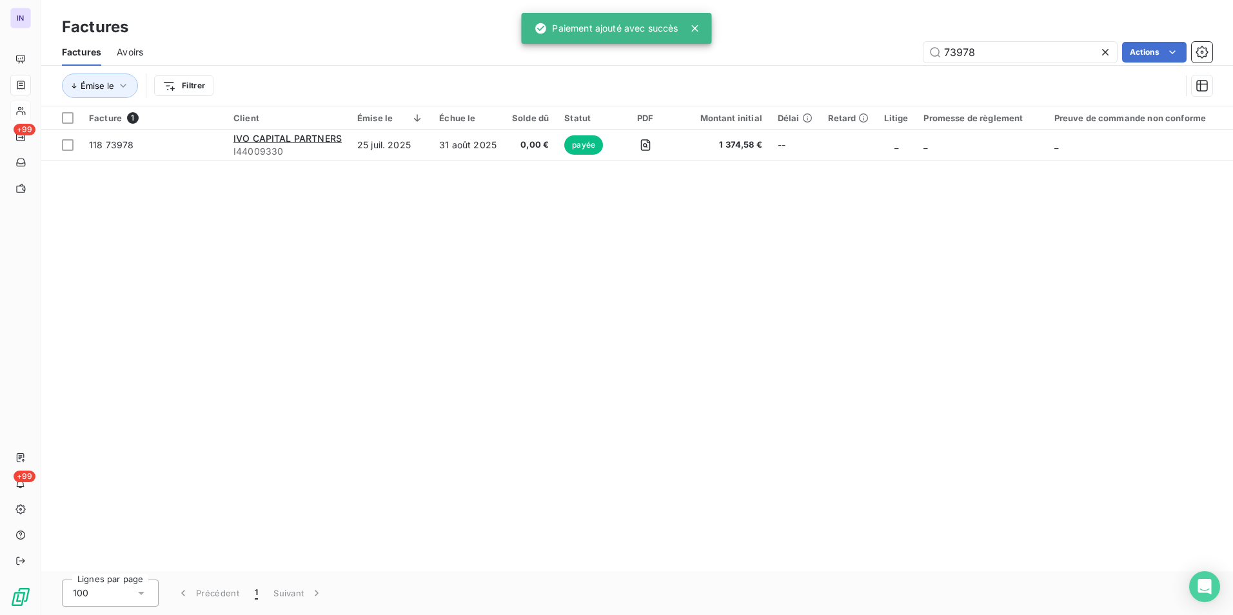
drag, startPoint x: 852, startPoint y: 47, endPoint x: 803, endPoint y: 46, distance: 48.4
click at [816, 45] on div "73978 Actions" at bounding box center [686, 52] width 1054 height 21
type input "8"
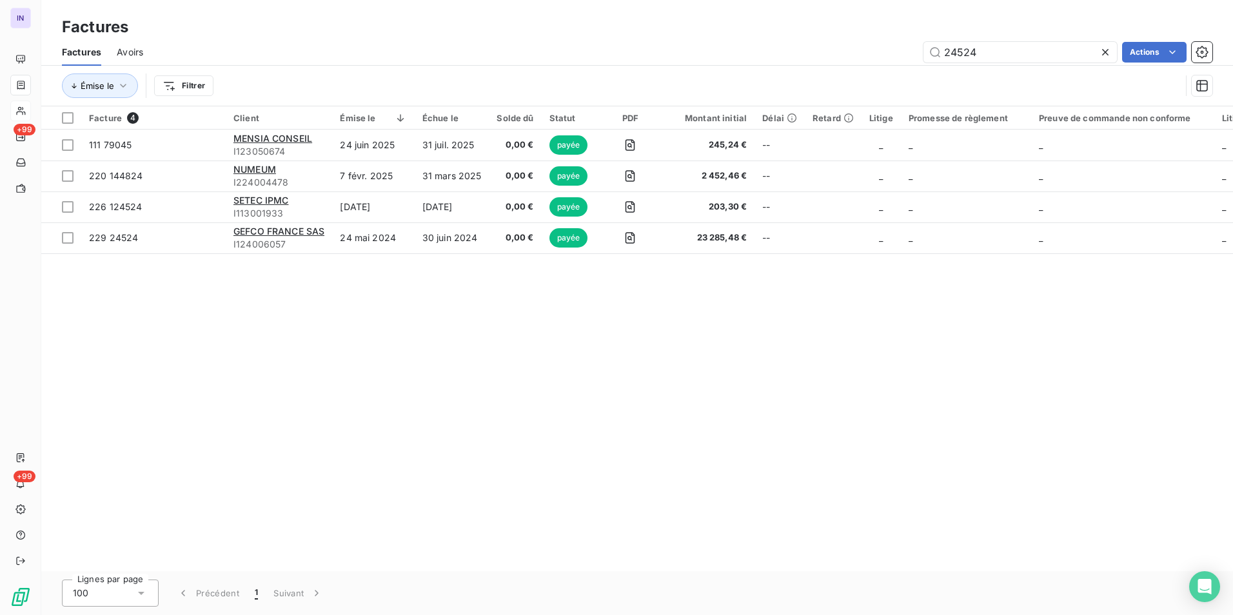
drag, startPoint x: 998, startPoint y: 53, endPoint x: 845, endPoint y: 58, distance: 153.0
click at [851, 50] on div "24524 Actions" at bounding box center [686, 52] width 1054 height 21
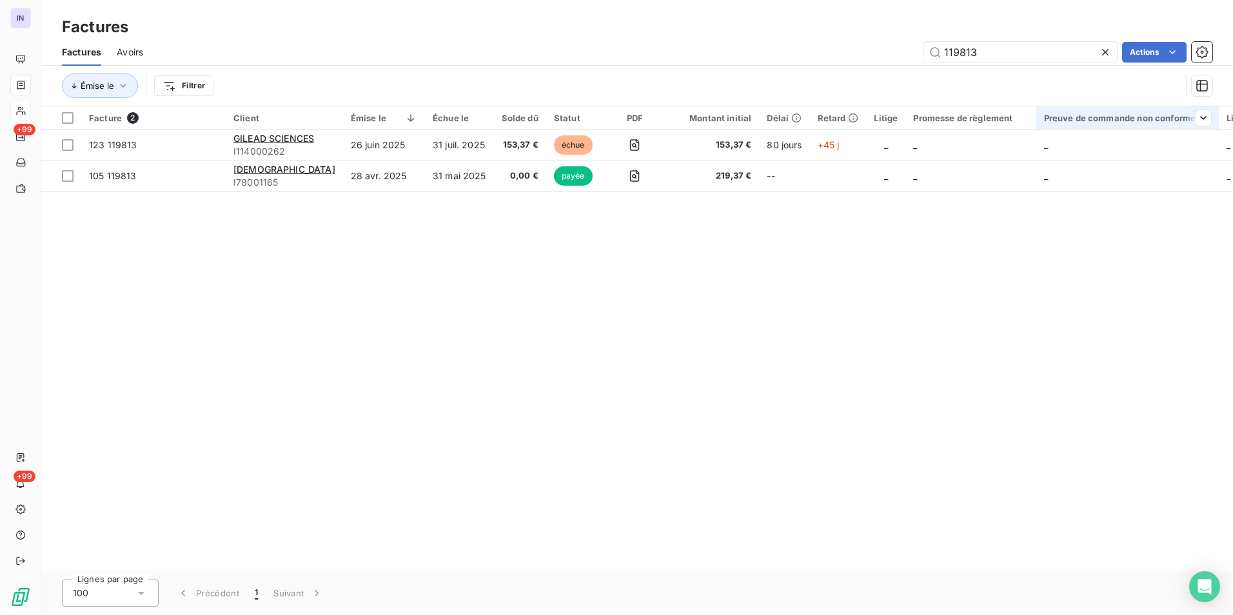
type input "119813"
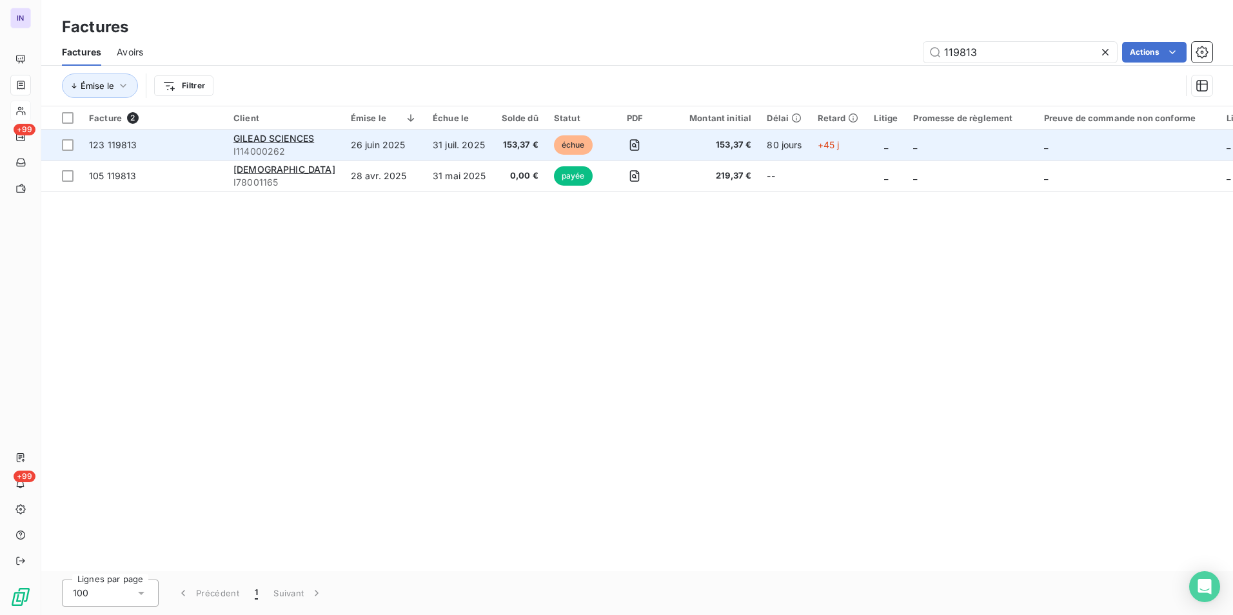
click at [377, 141] on td "26 juin 2025" at bounding box center [384, 145] width 82 height 31
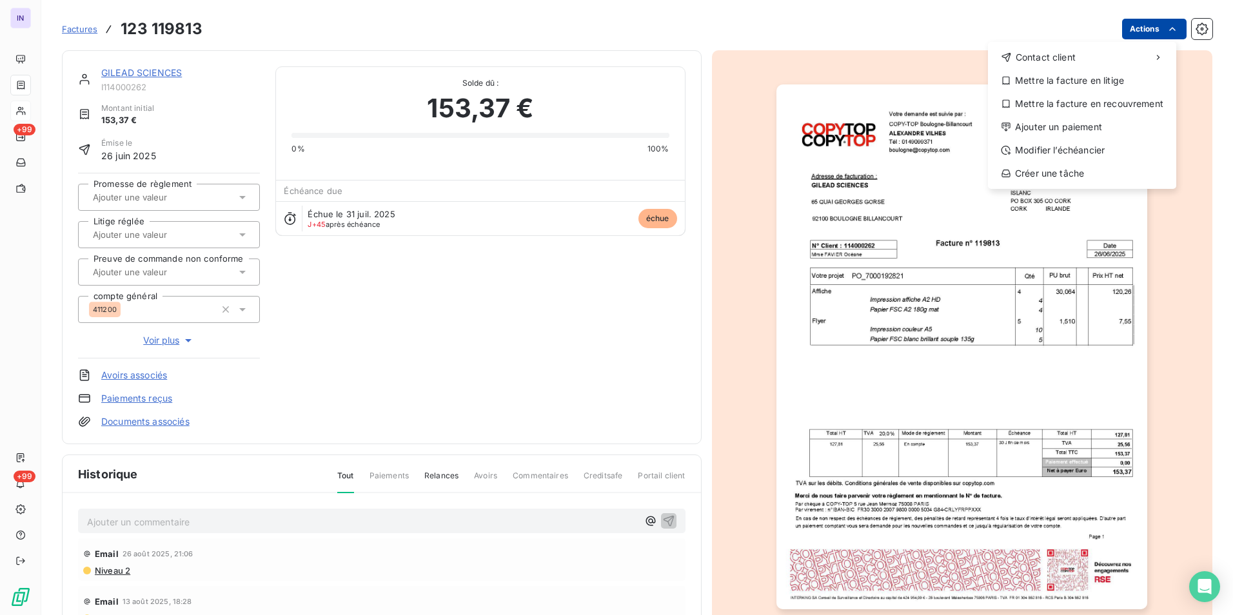
click at [1141, 35] on html "IN +99 +99 Factures [PHONE_NUMBER] Actions Contact client Mettre la facture en …" at bounding box center [616, 307] width 1233 height 615
click at [1084, 137] on div "Contact client Mettre la facture en litige Mettre la facture en recouvrement Aj…" at bounding box center [1082, 115] width 188 height 147
click at [1037, 129] on div "Ajouter un paiement" at bounding box center [1082, 127] width 178 height 21
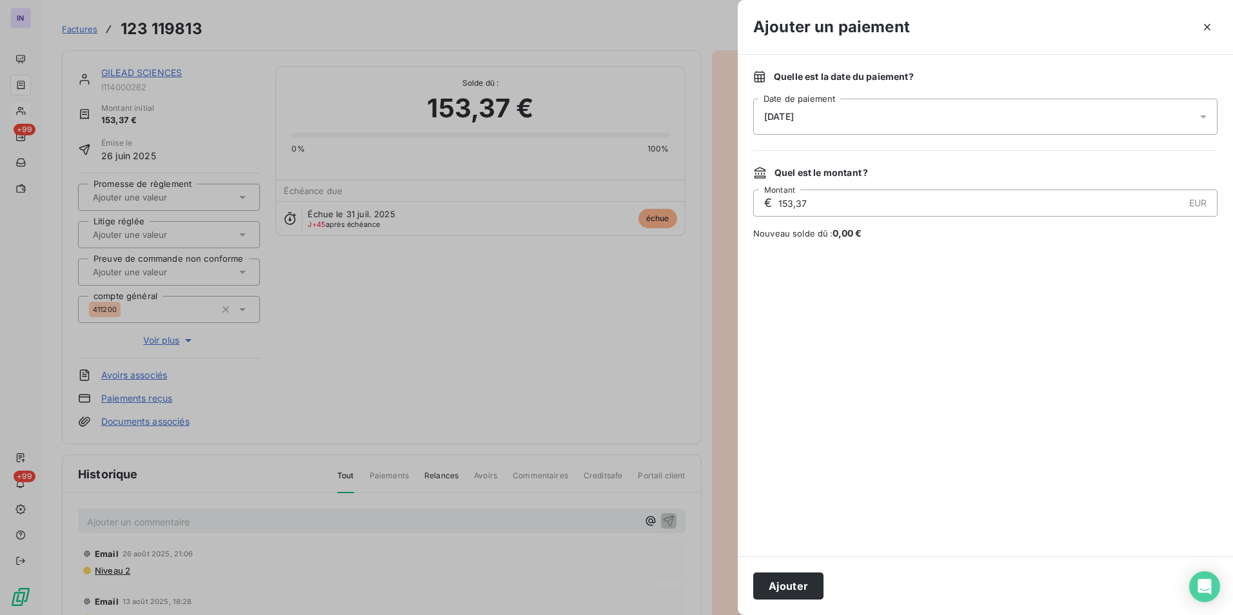
click at [848, 121] on div "[DATE]" at bounding box center [985, 117] width 464 height 36
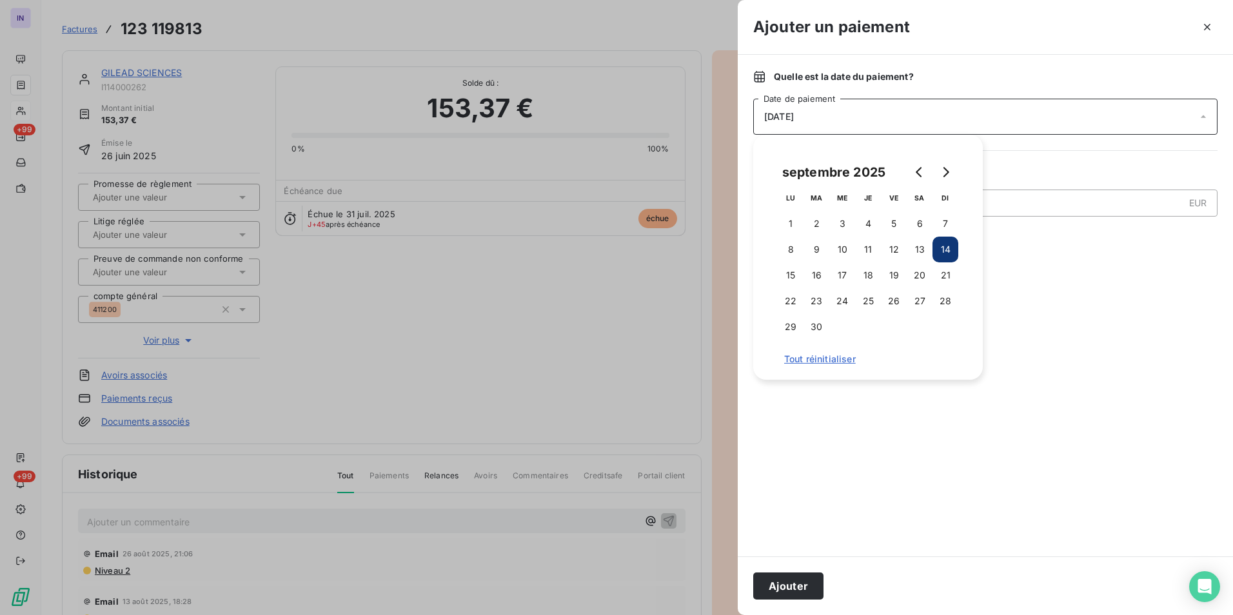
click at [863, 253] on button "11" at bounding box center [868, 250] width 26 height 26
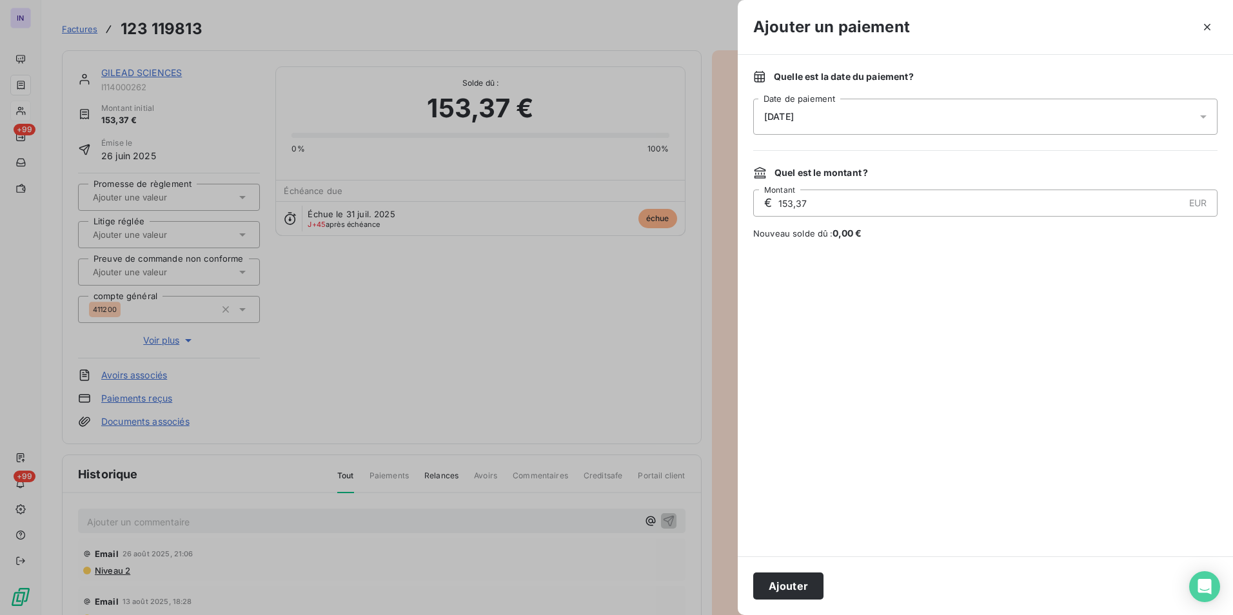
drag, startPoint x: 810, startPoint y: 583, endPoint x: 832, endPoint y: 598, distance: 26.3
click at [810, 585] on button "Ajouter" at bounding box center [788, 586] width 70 height 27
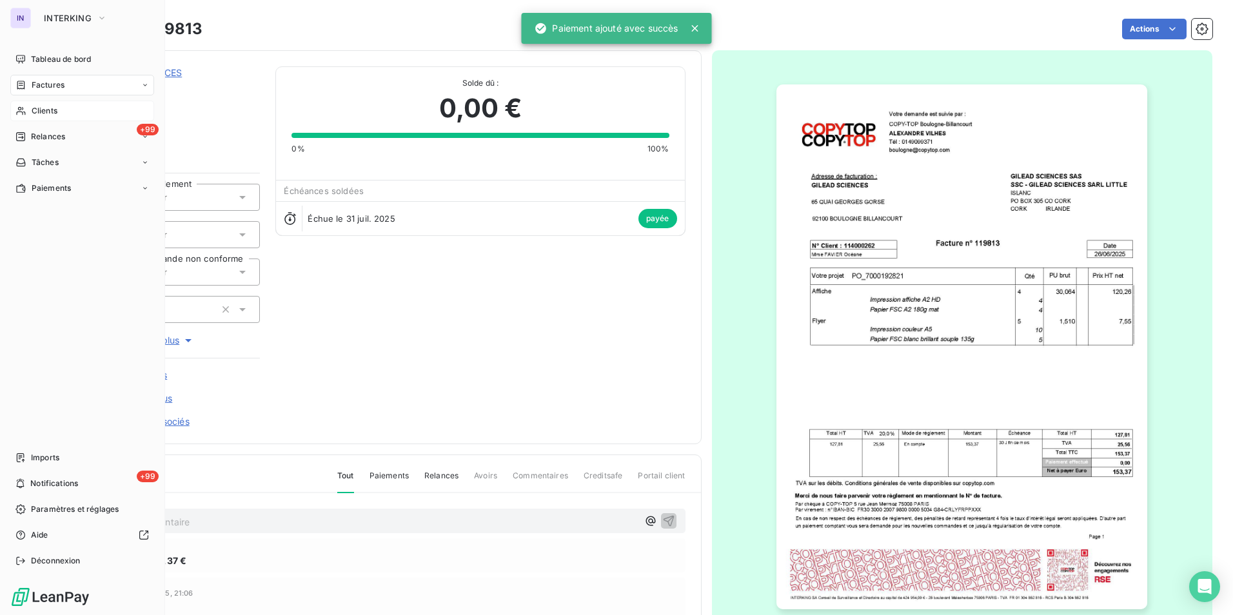
click at [48, 90] on span "Factures" at bounding box center [48, 85] width 33 height 12
click at [54, 88] on span "Factures" at bounding box center [48, 85] width 33 height 12
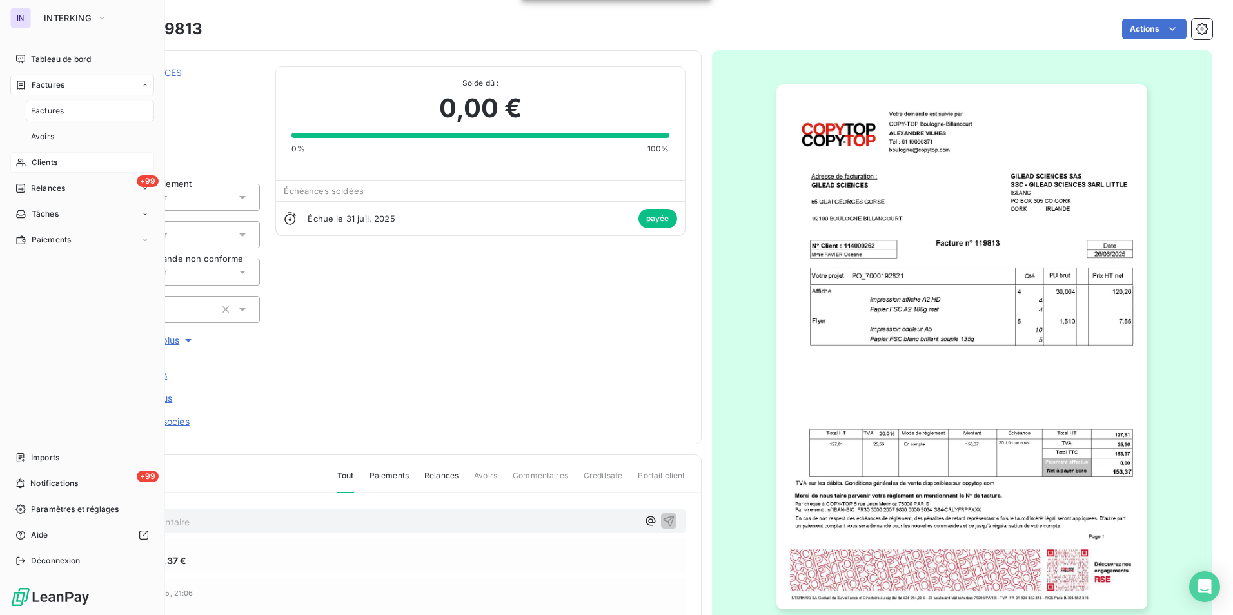
drag, startPoint x: 55, startPoint y: 111, endPoint x: 159, endPoint y: 94, distance: 105.3
click at [55, 112] on span "Factures" at bounding box center [47, 111] width 33 height 12
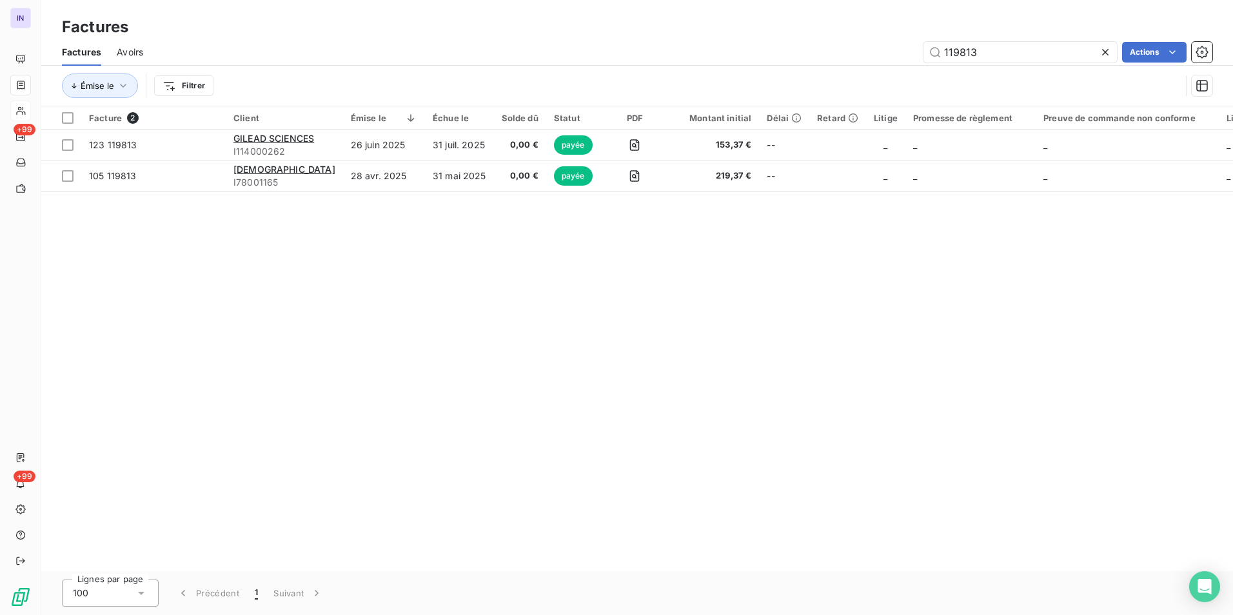
drag, startPoint x: 906, startPoint y: 48, endPoint x: 760, endPoint y: 39, distance: 146.7
click at [746, 46] on div "119813 Actions" at bounding box center [686, 52] width 1054 height 21
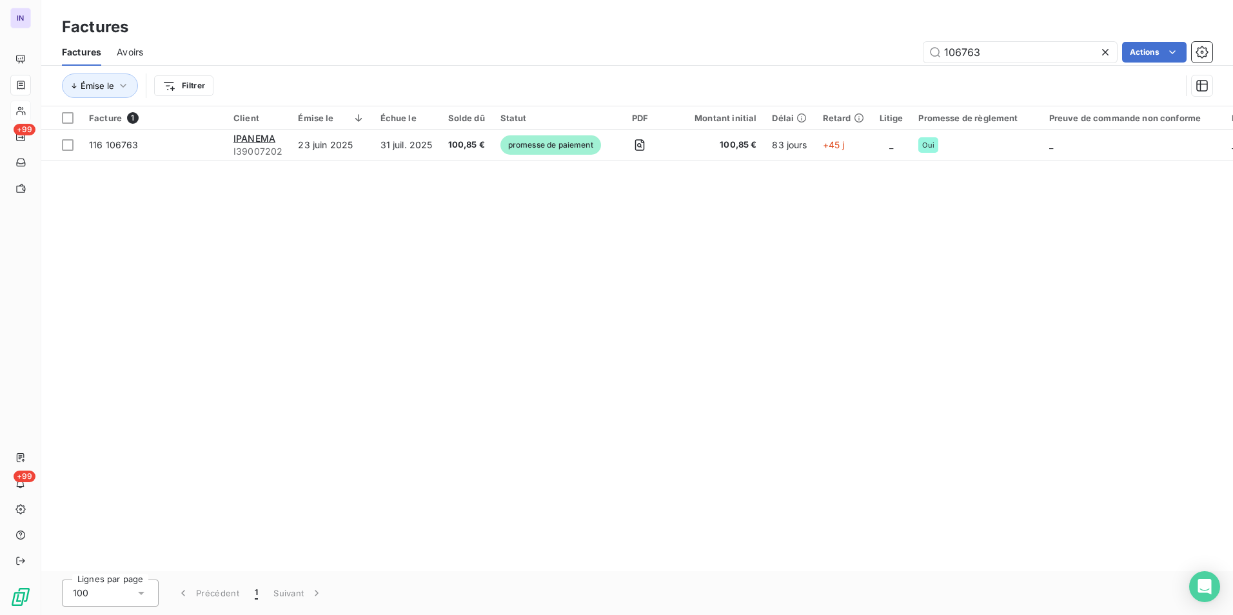
type input "106763"
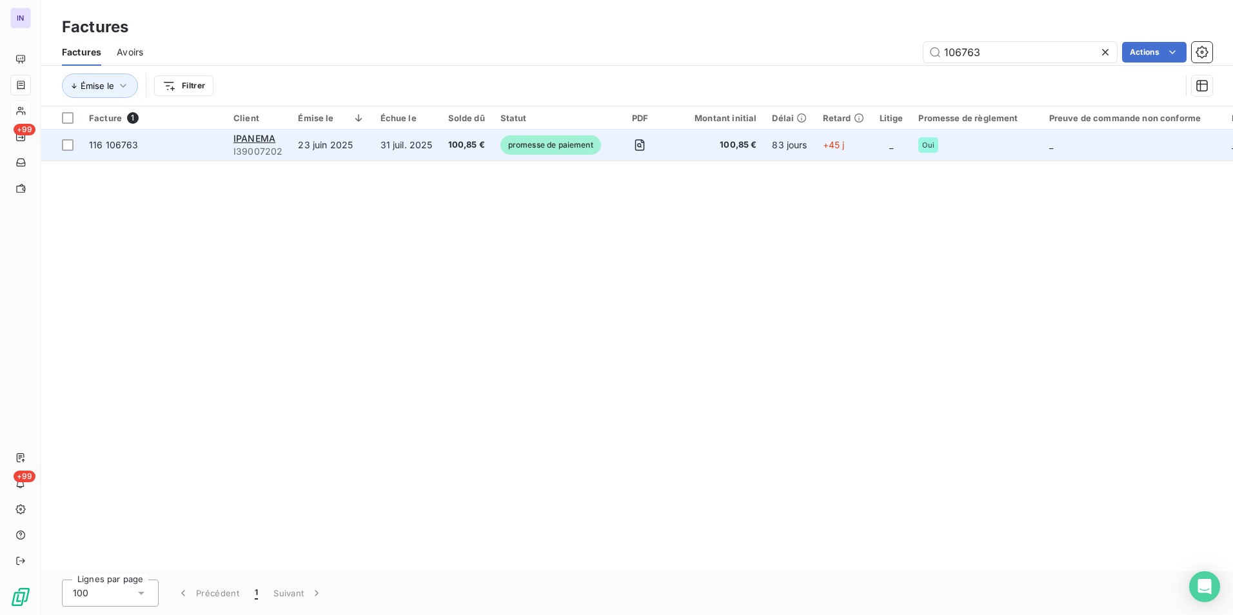
click at [367, 143] on td "23 juin 2025" at bounding box center [331, 145] width 82 height 31
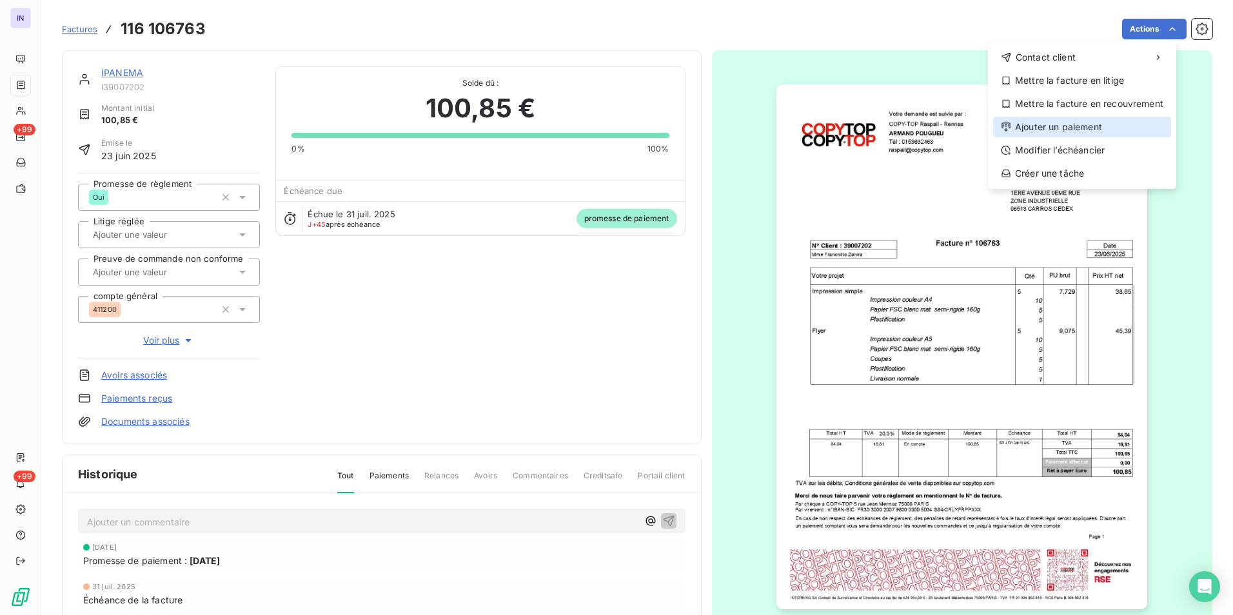
click at [1061, 130] on div "Ajouter un paiement" at bounding box center [1082, 127] width 178 height 21
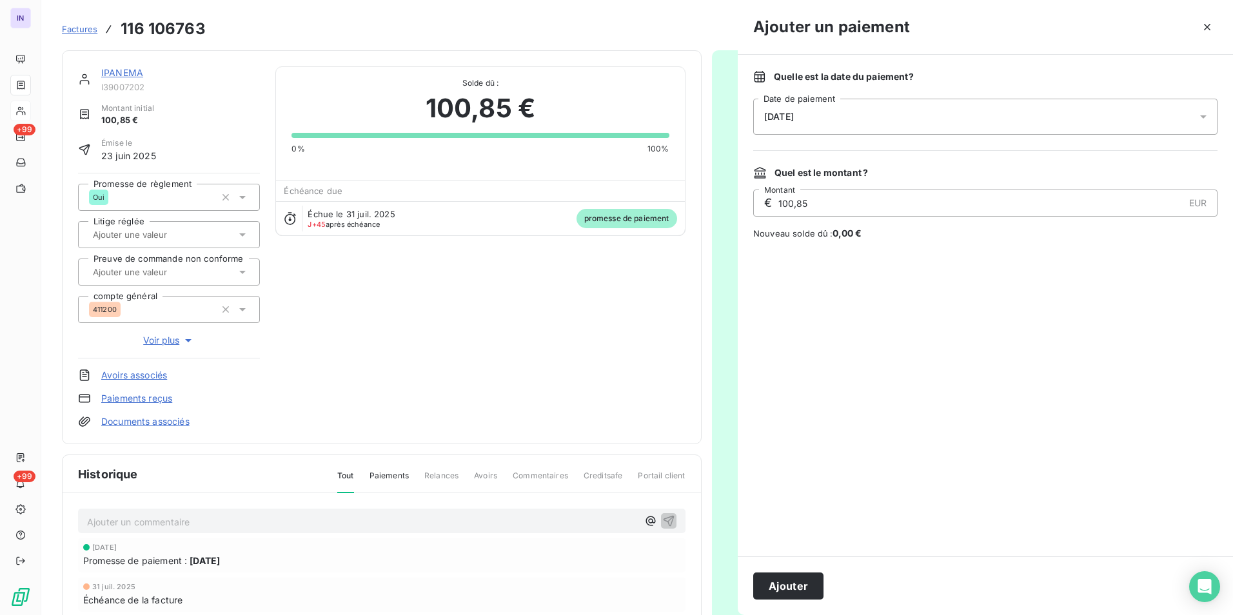
click at [948, 114] on div "[DATE]" at bounding box center [985, 117] width 464 height 36
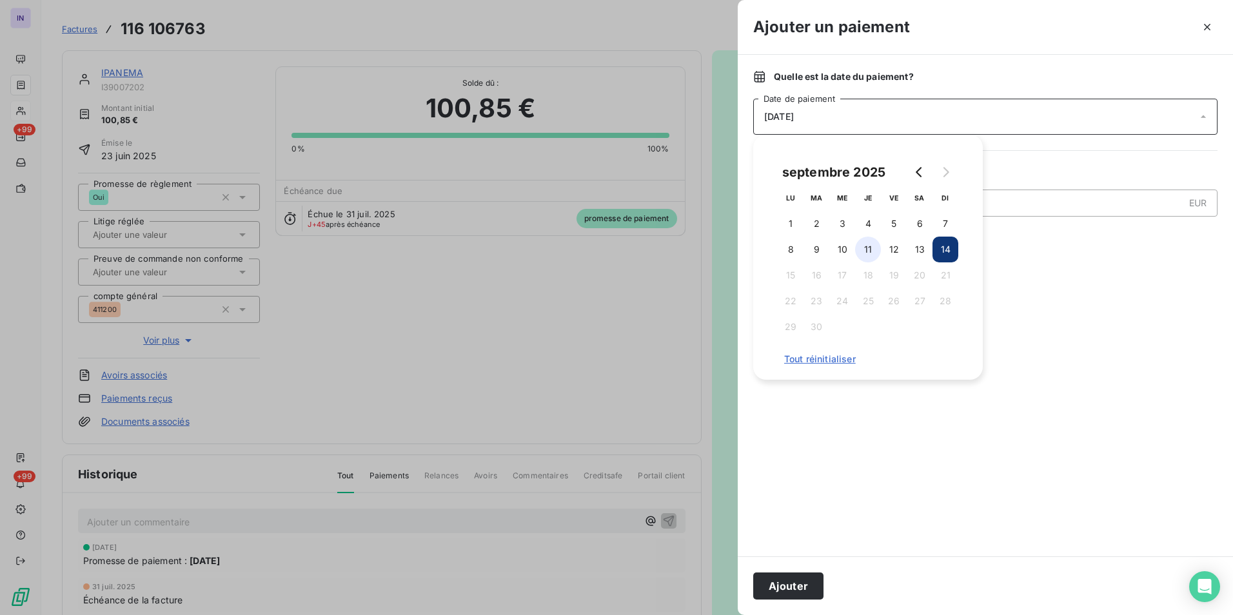
click at [863, 248] on button "11" at bounding box center [868, 250] width 26 height 26
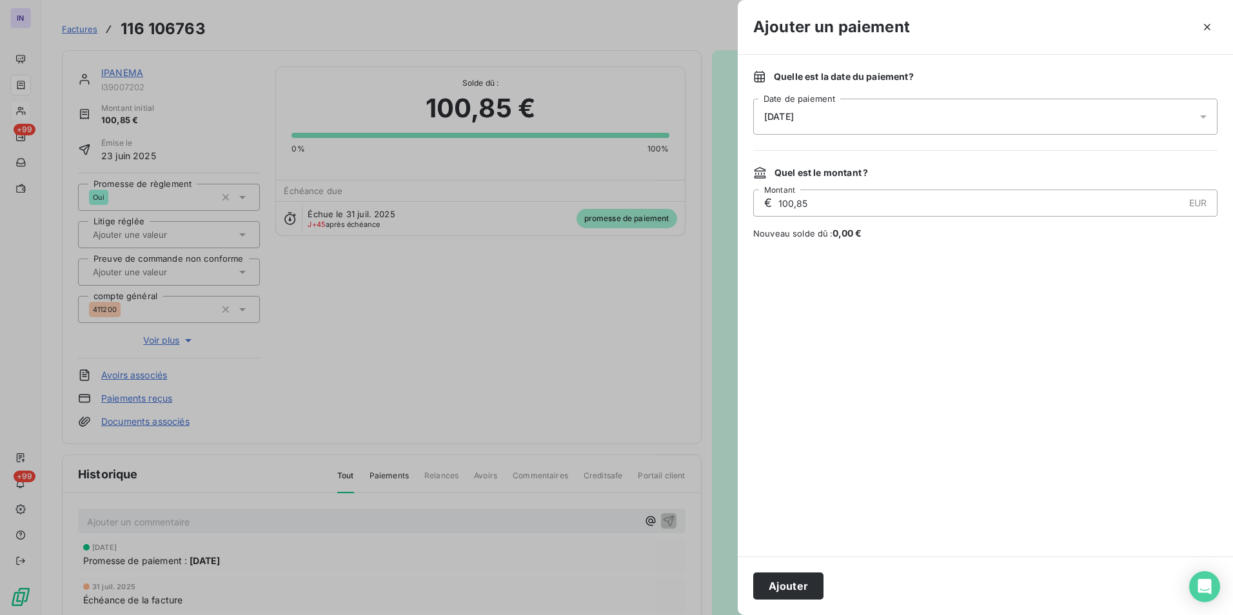
click at [797, 572] on div "Ajouter" at bounding box center [985, 586] width 495 height 59
click at [777, 589] on button "Ajouter" at bounding box center [788, 586] width 70 height 27
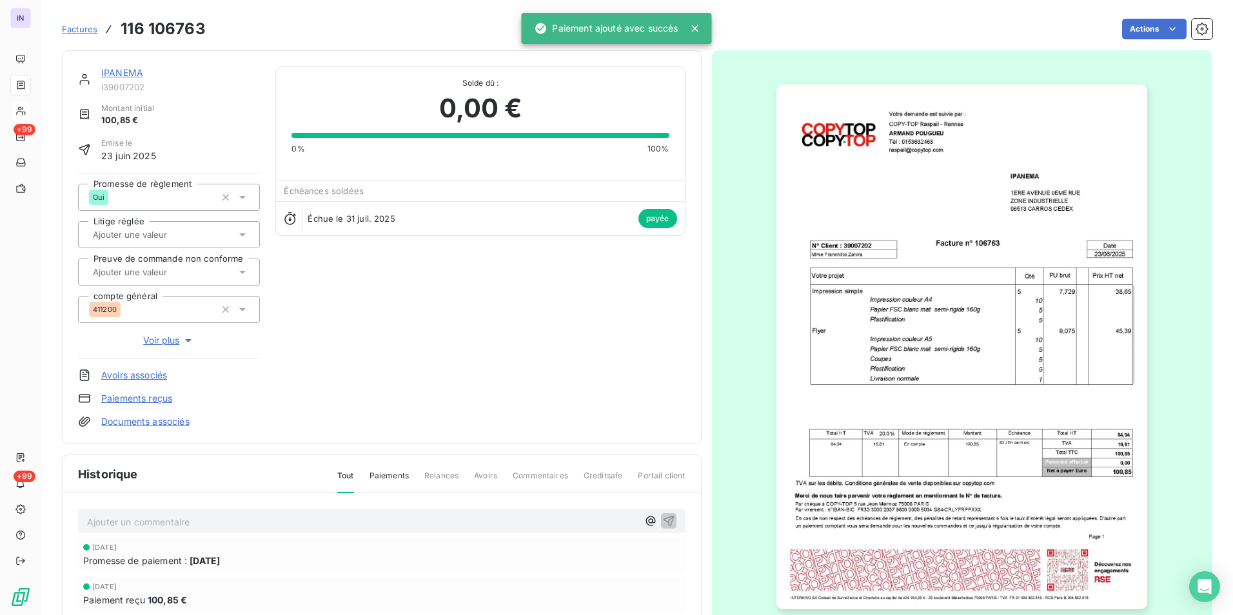
click at [131, 71] on link "IPANEMA" at bounding box center [122, 72] width 42 height 11
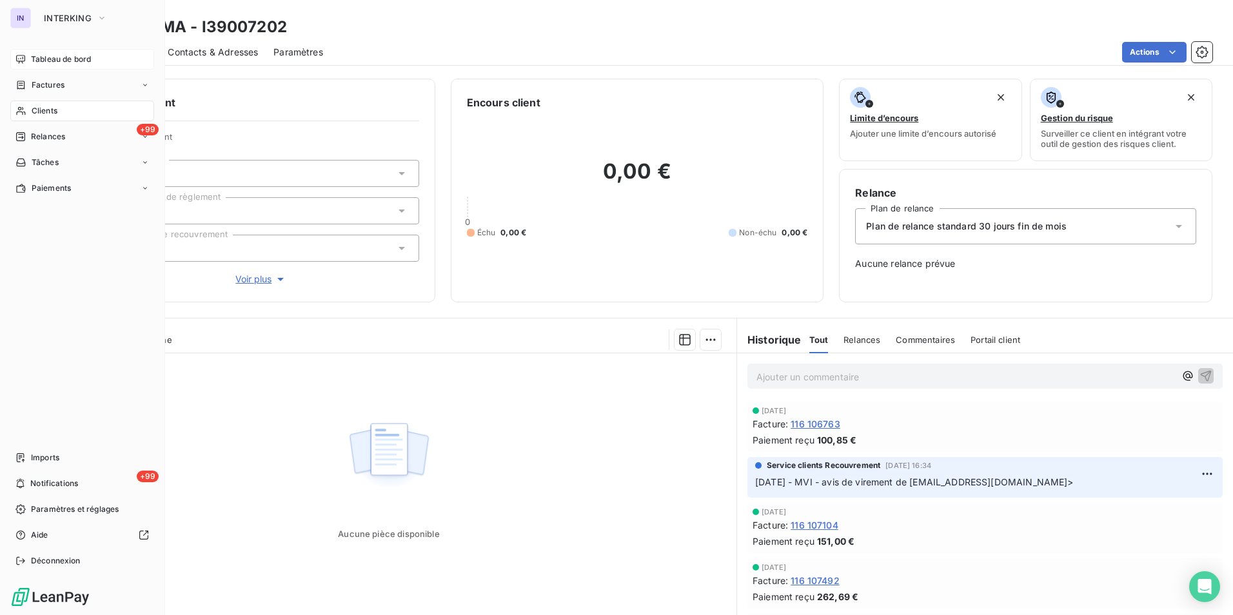
click at [29, 59] on div "Tableau de bord" at bounding box center [82, 59] width 144 height 21
